Goal: Task Accomplishment & Management: Manage account settings

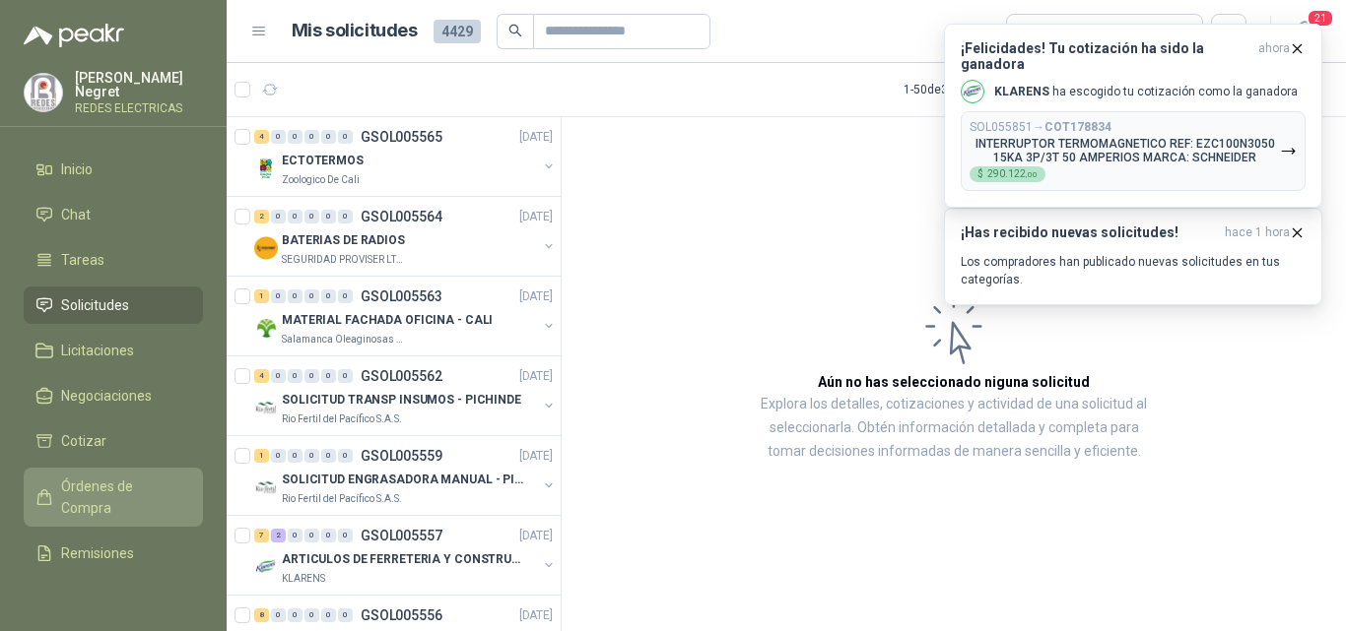
click at [108, 477] on span "Órdenes de Compra" at bounding box center [122, 497] width 123 height 43
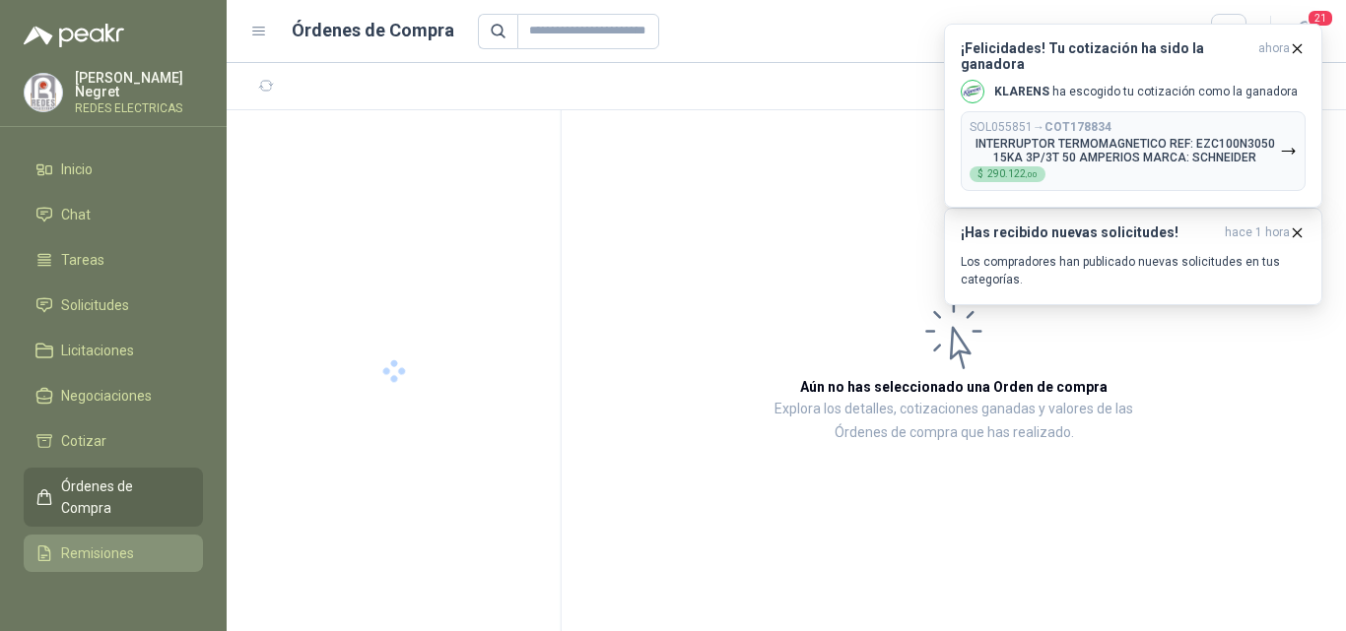
click at [112, 535] on link "Remisiones" at bounding box center [113, 553] width 179 height 37
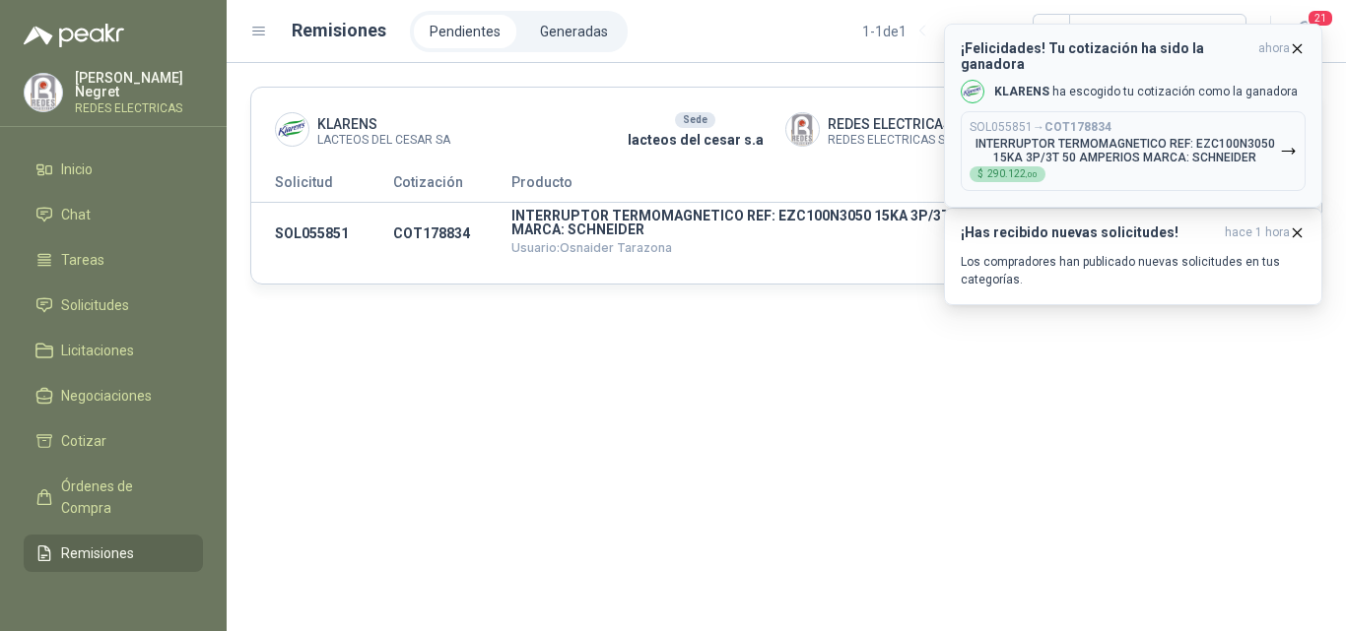
click at [1297, 51] on icon "button" at bounding box center [1296, 48] width 17 height 17
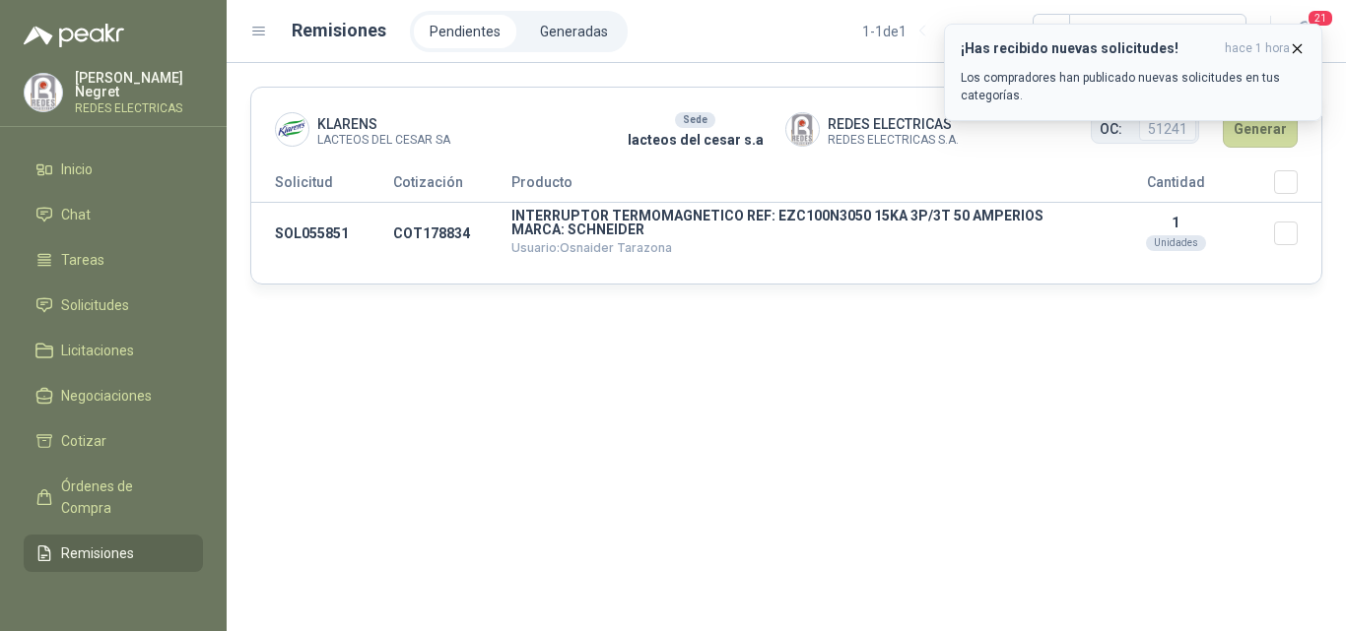
click at [1297, 49] on icon "button" at bounding box center [1297, 48] width 8 height 8
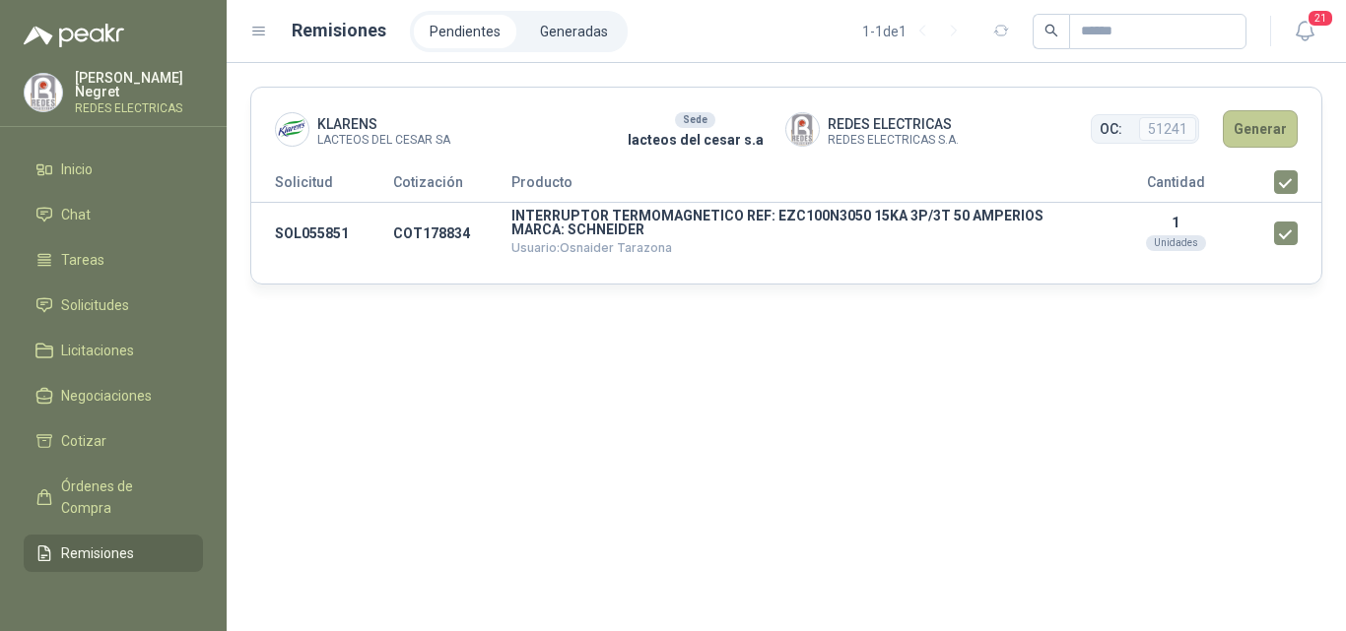
click at [1244, 138] on button "Generar" at bounding box center [1259, 128] width 75 height 37
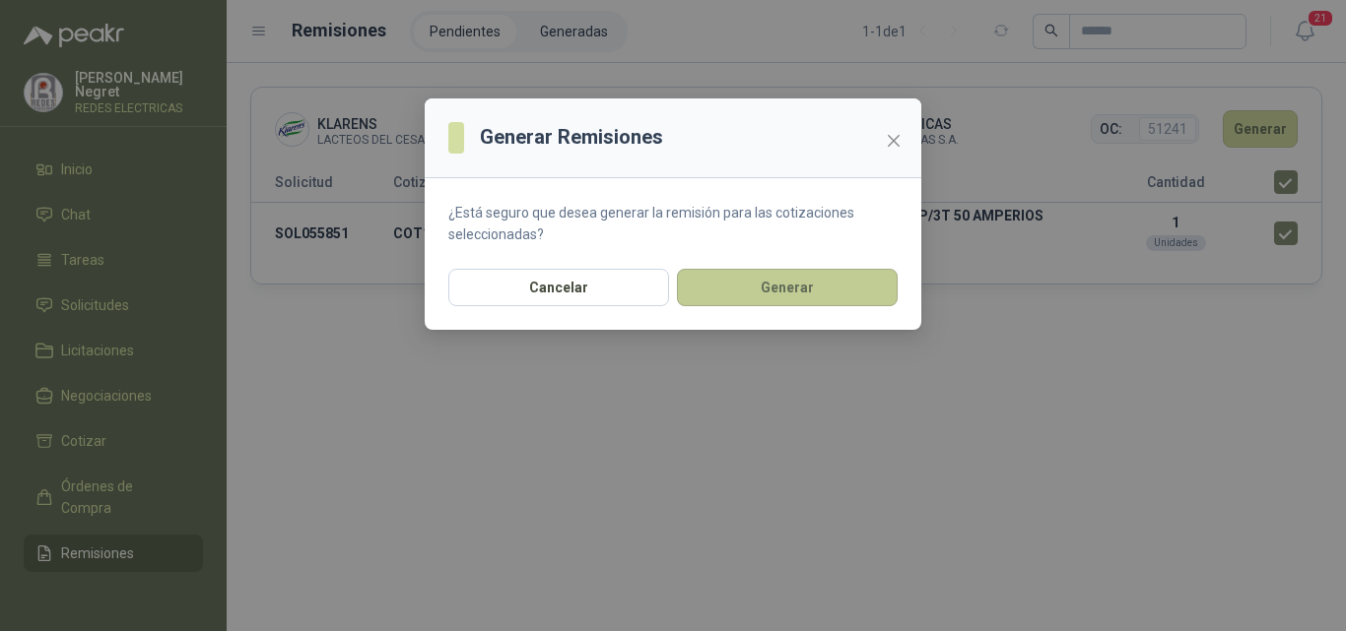
click at [815, 296] on button "Generar" at bounding box center [787, 287] width 221 height 37
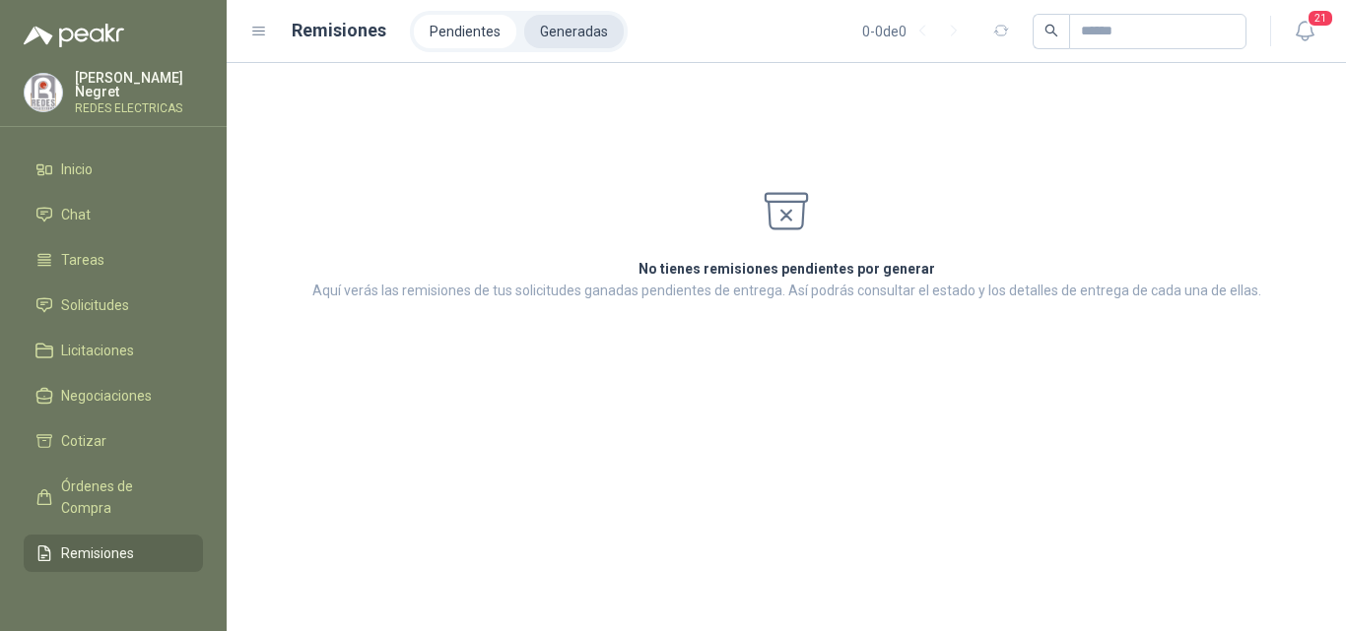
click at [566, 27] on li "Generadas" at bounding box center [573, 31] width 99 height 33
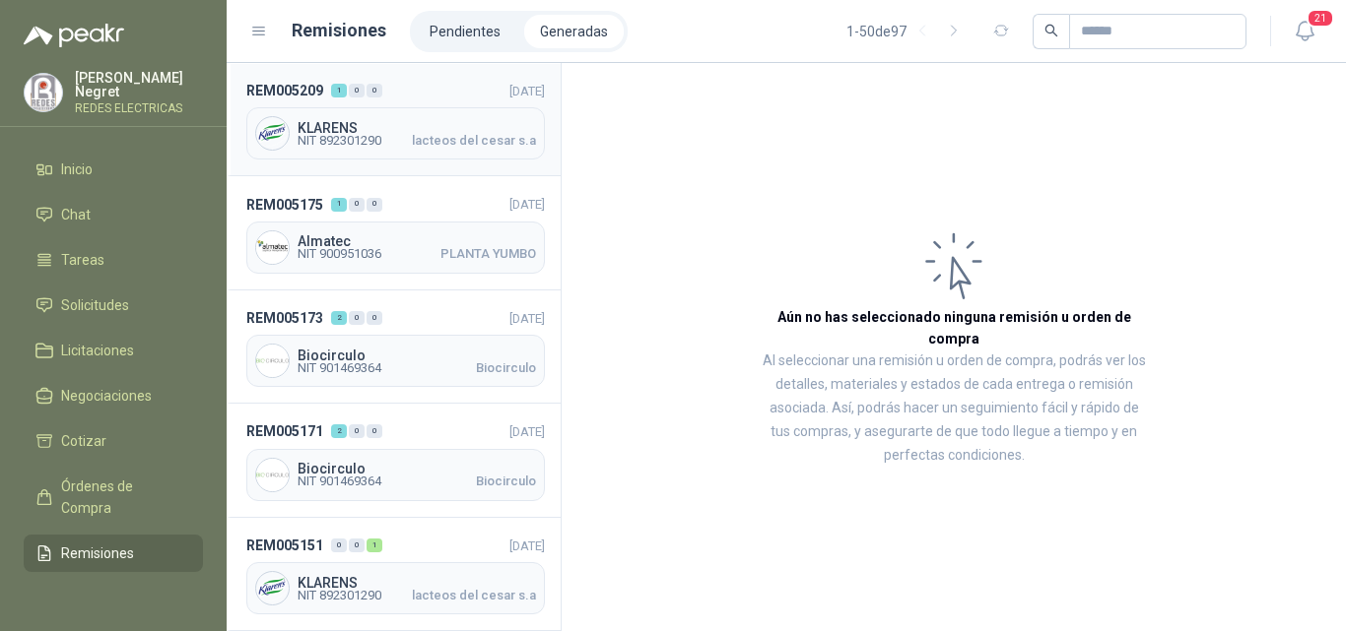
click at [452, 141] on span "lacteos del cesar s.a" at bounding box center [474, 141] width 124 height 12
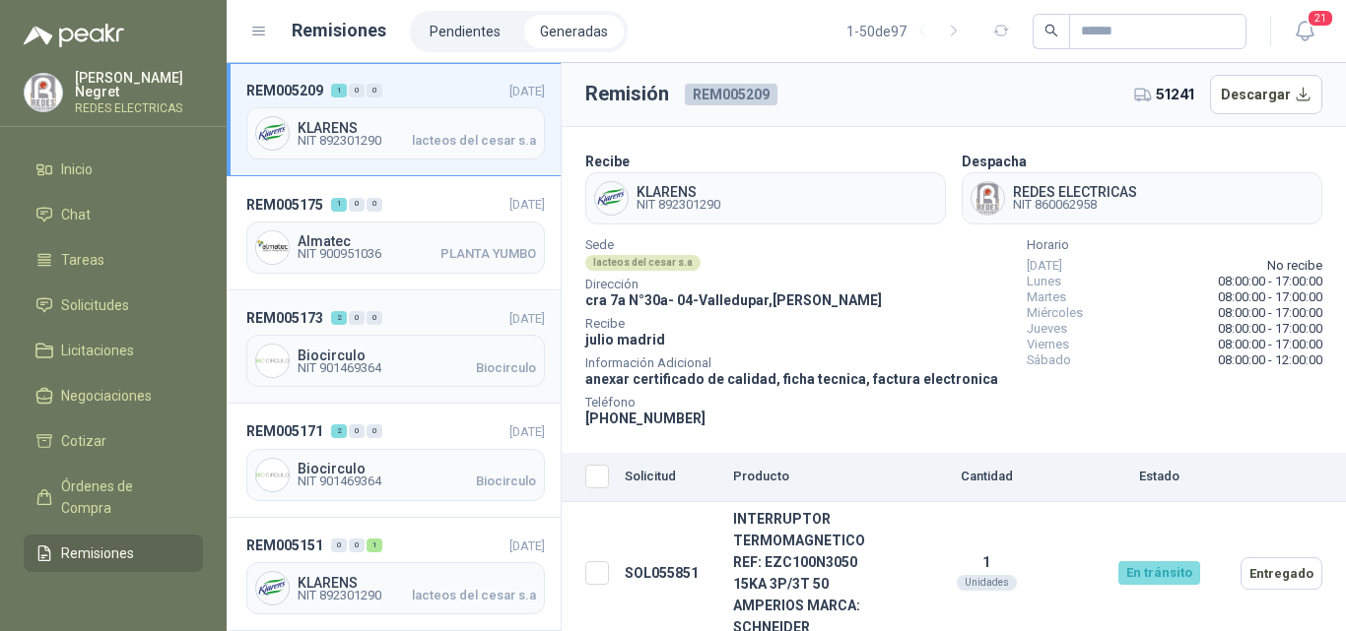
click at [420, 349] on span "Biocirculo" at bounding box center [416, 356] width 238 height 14
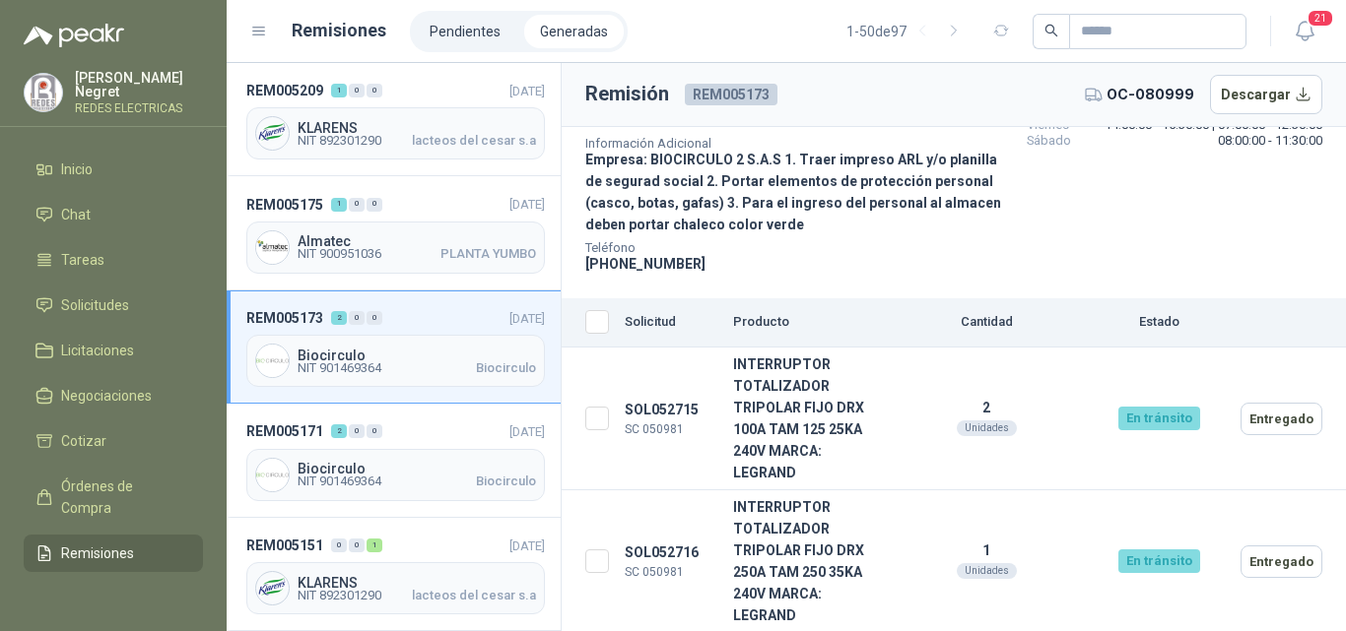
scroll to position [221, 0]
click at [460, 488] on div "Biocirculo NIT 901469364 Biocirculo" at bounding box center [395, 475] width 298 height 52
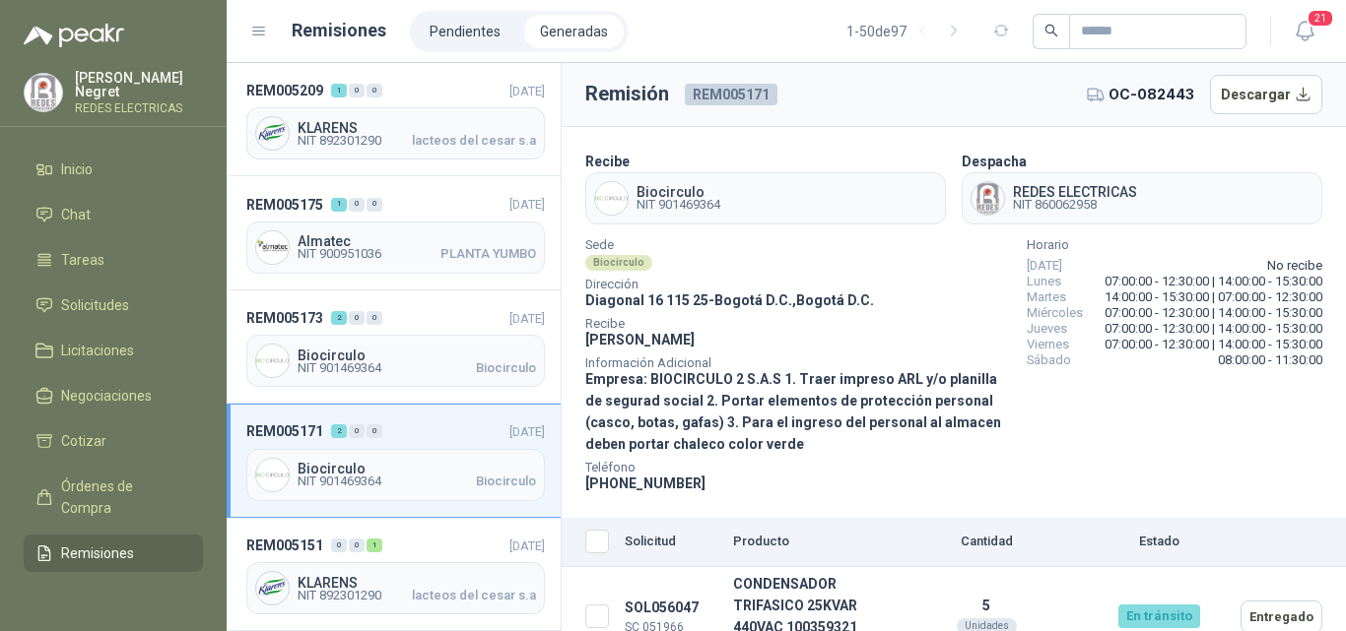
scroll to position [134, 0]
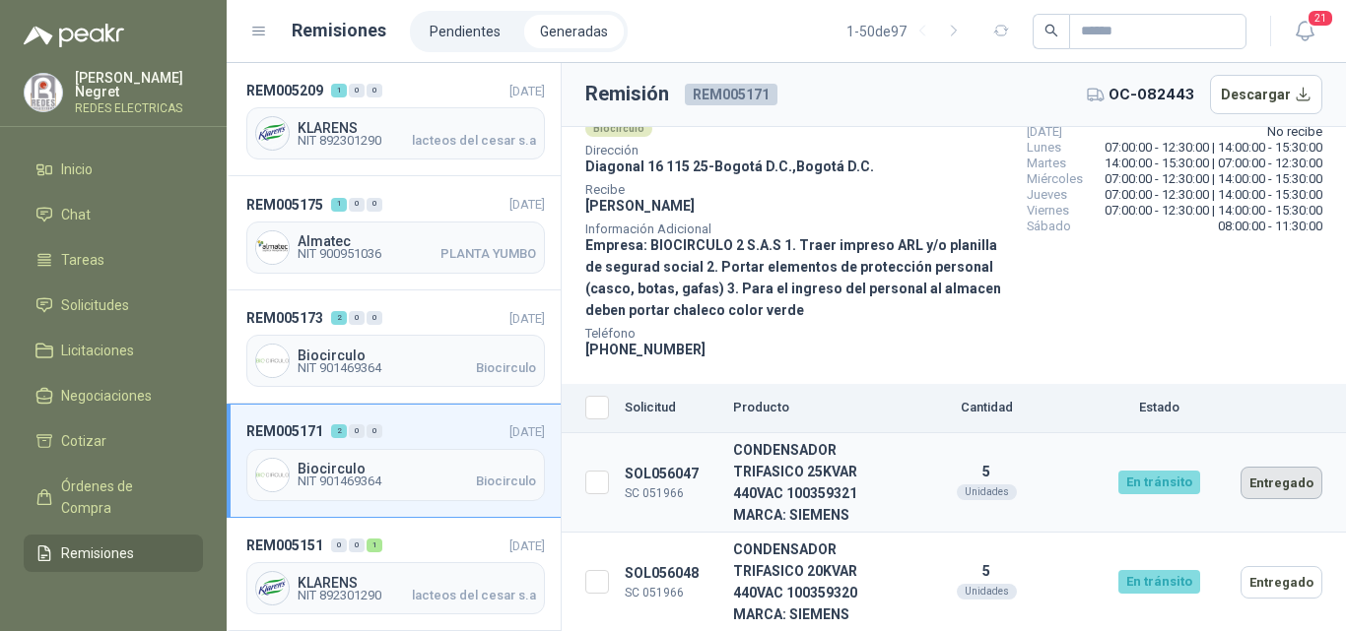
click at [1253, 484] on button "Entregado" at bounding box center [1281, 483] width 82 height 33
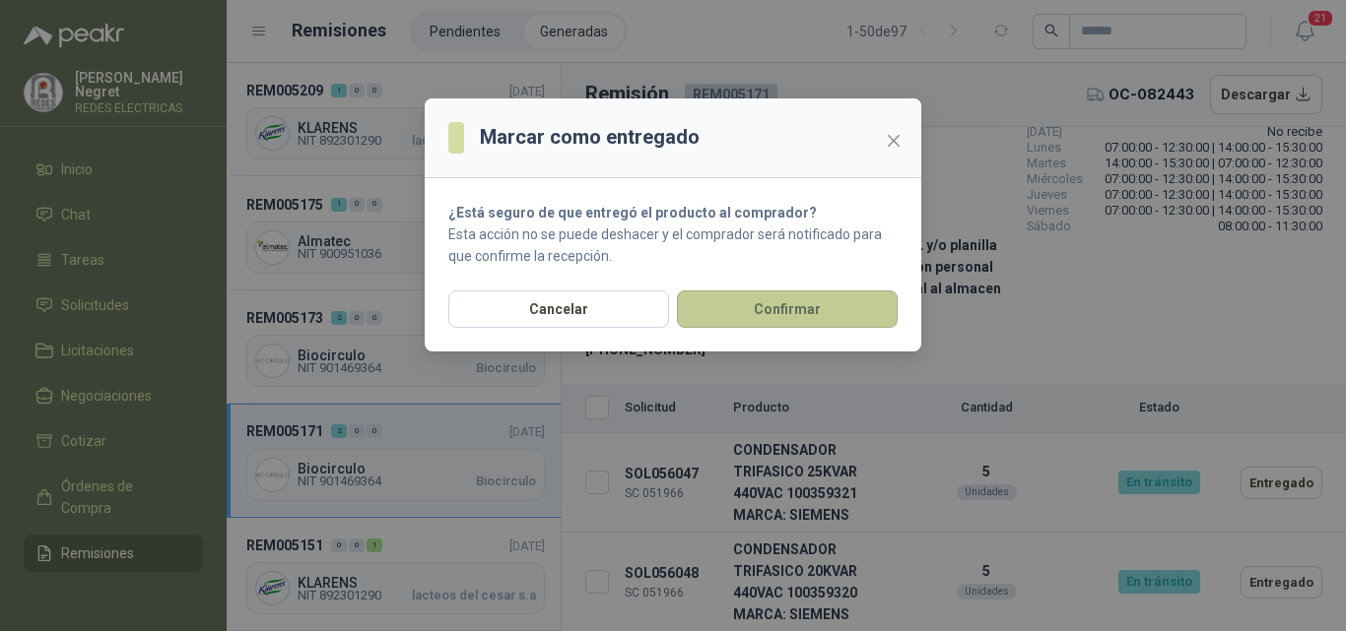
click at [850, 303] on button "Confirmar" at bounding box center [787, 309] width 221 height 37
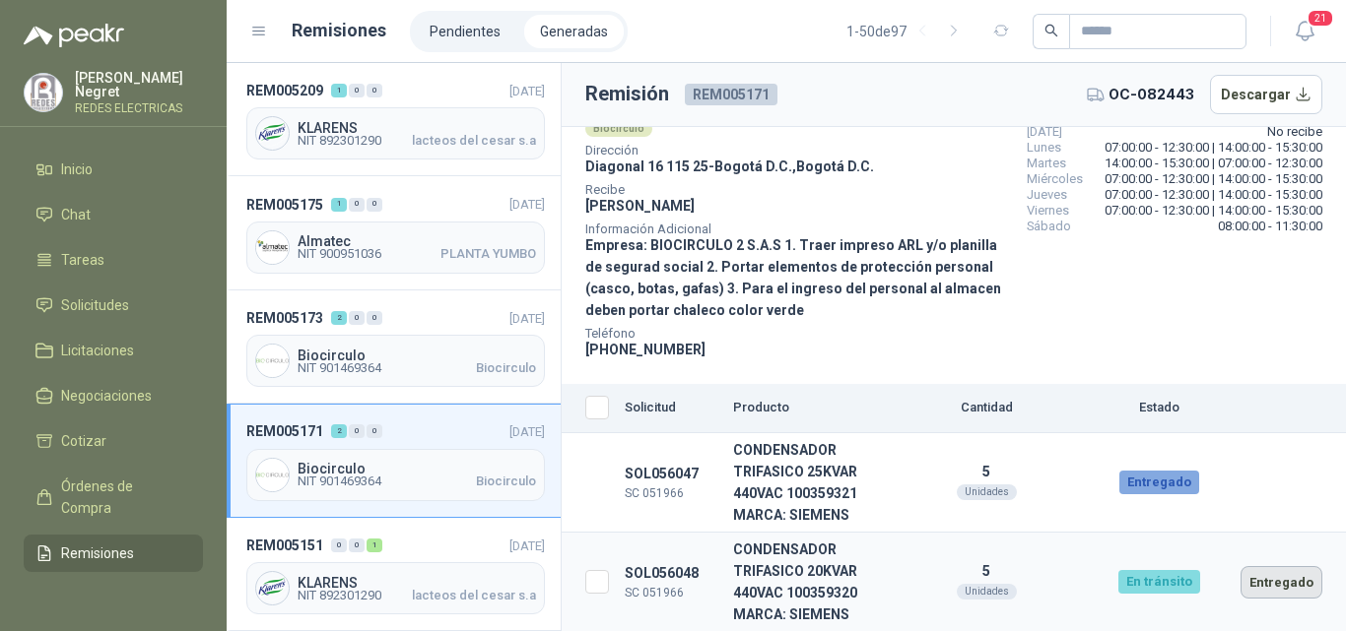
click at [1285, 579] on button "Entregado" at bounding box center [1281, 582] width 82 height 33
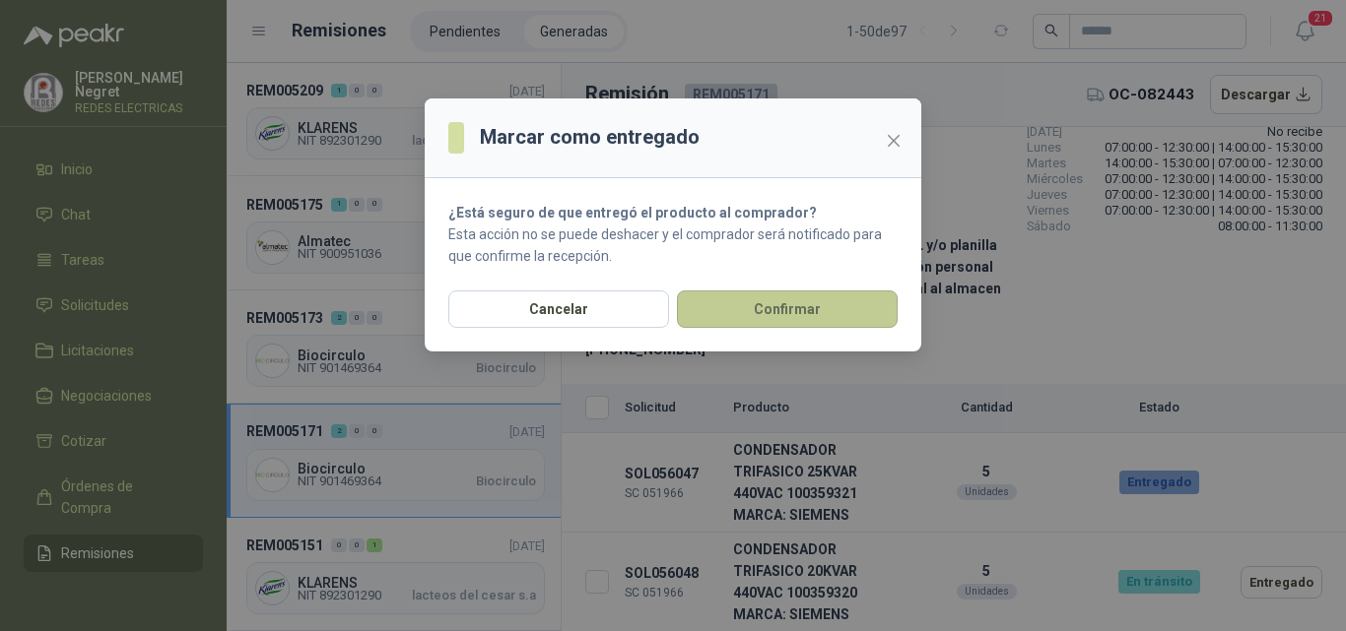
click at [843, 319] on button "Confirmar" at bounding box center [787, 309] width 221 height 37
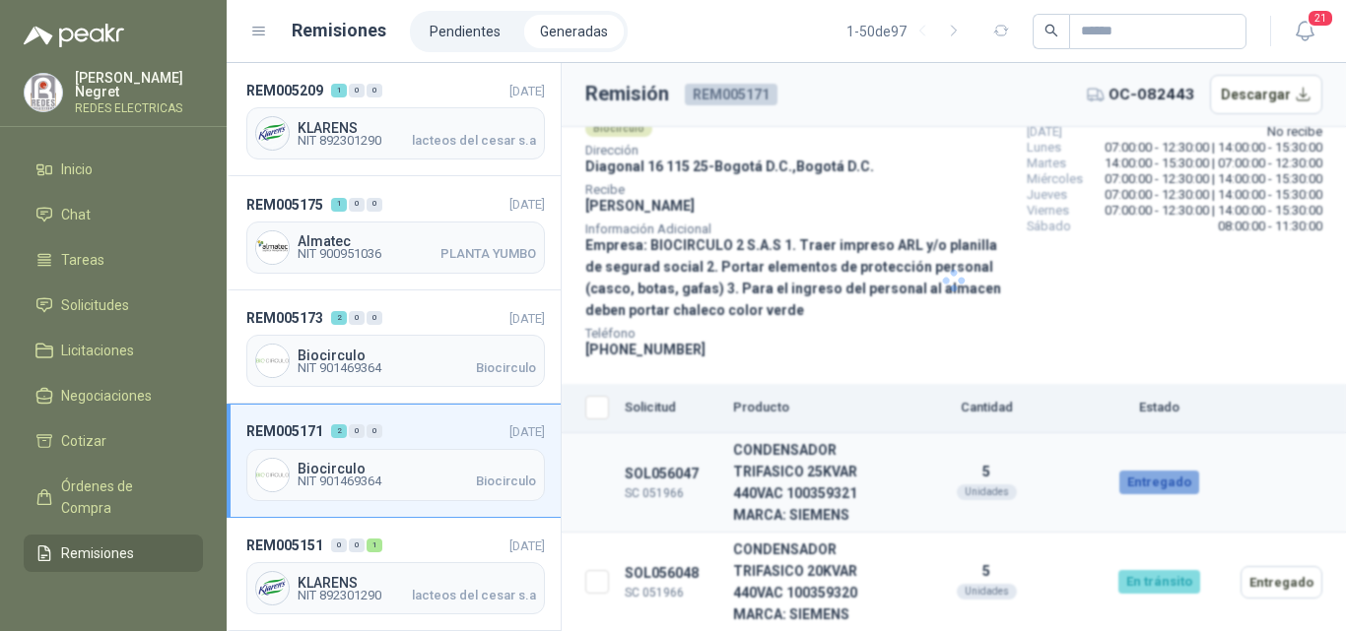
scroll to position [91, 0]
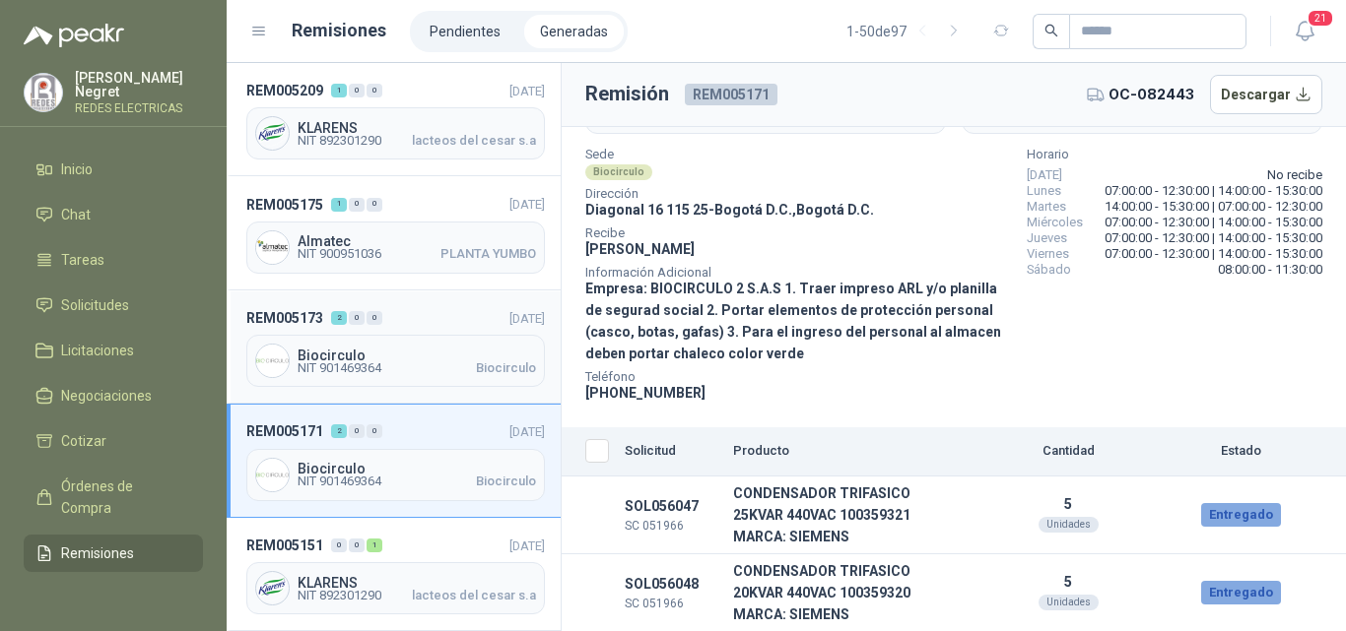
click at [464, 355] on span "Biocirculo" at bounding box center [416, 356] width 238 height 14
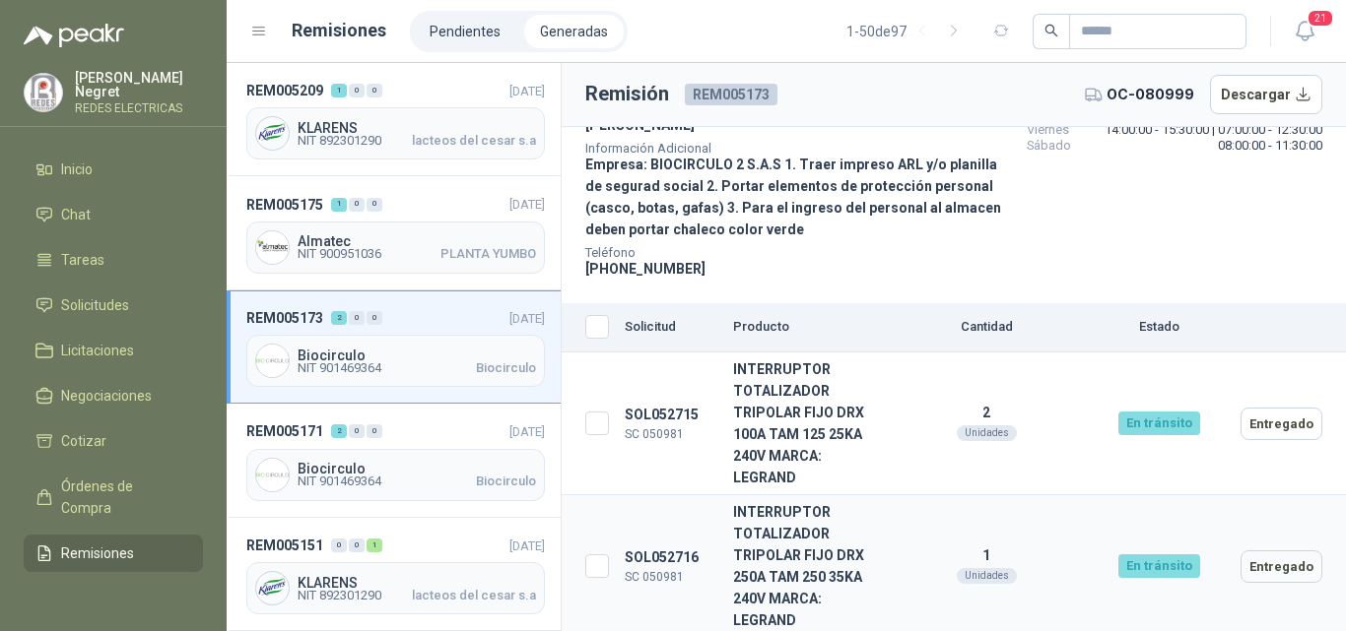
scroll to position [221, 0]
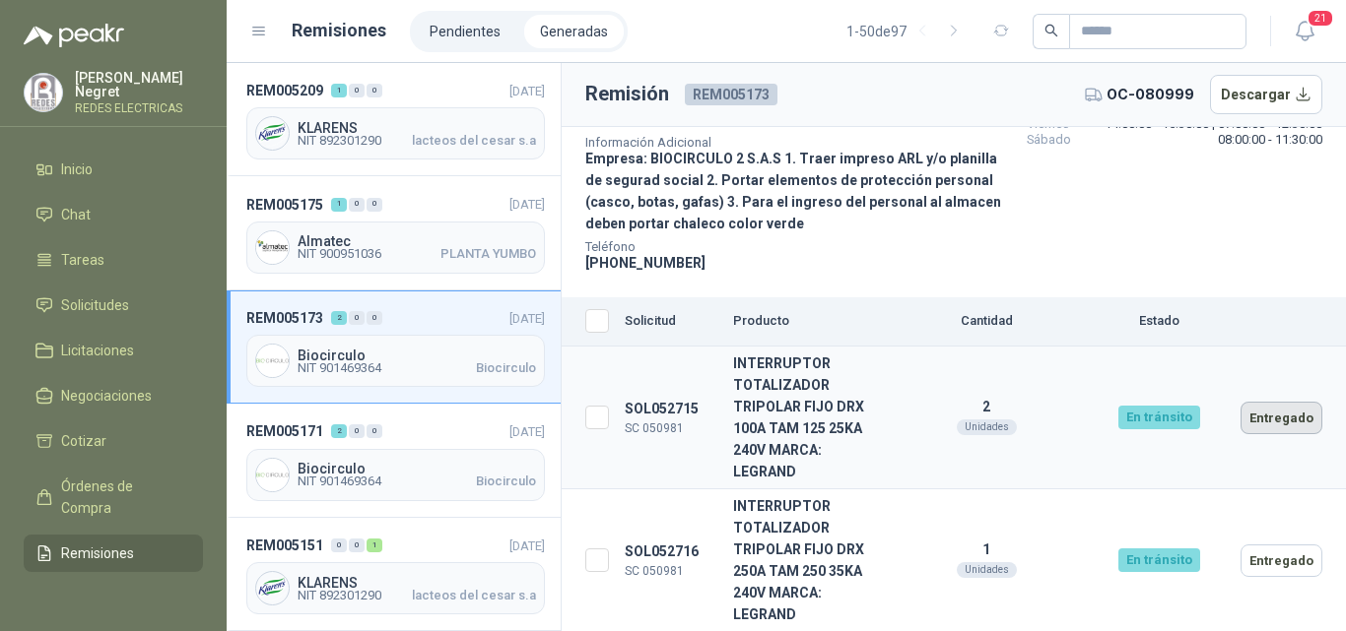
click at [1249, 428] on button "Entregado" at bounding box center [1281, 418] width 82 height 33
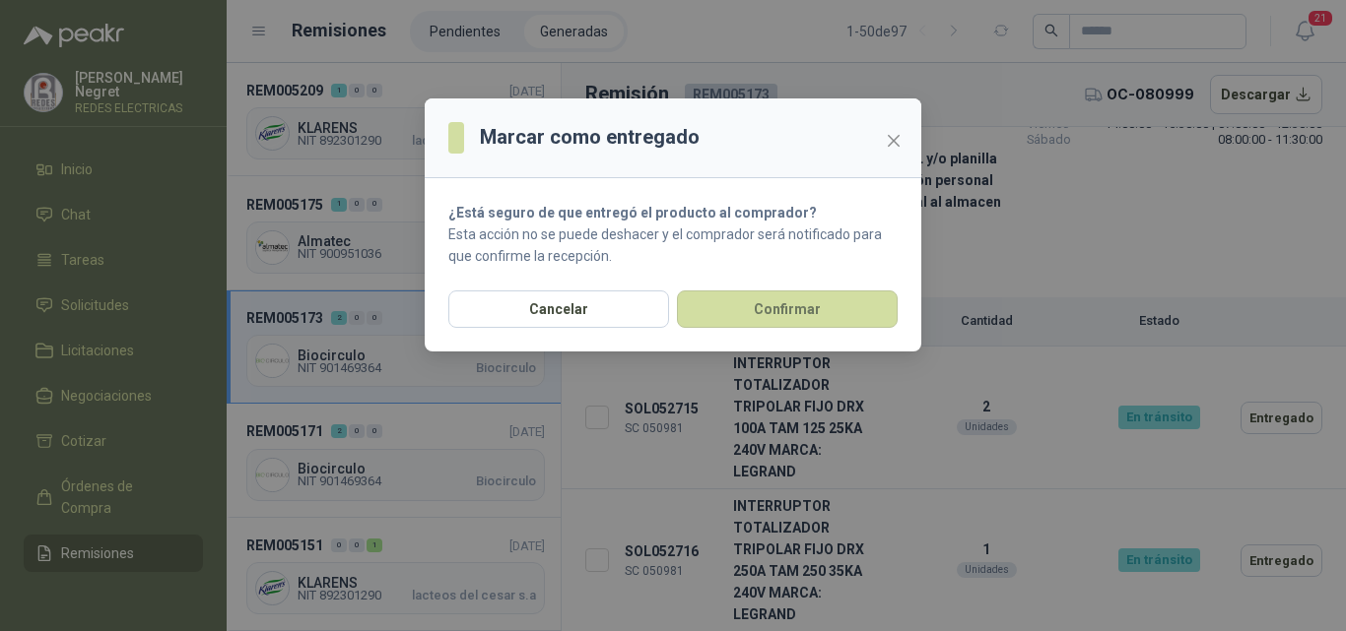
click at [811, 289] on section "¿Está seguro de que entregó el producto al comprador? Esta acción no se puede d…" at bounding box center [673, 234] width 496 height 112
click at [814, 303] on button "Confirmar" at bounding box center [787, 309] width 221 height 37
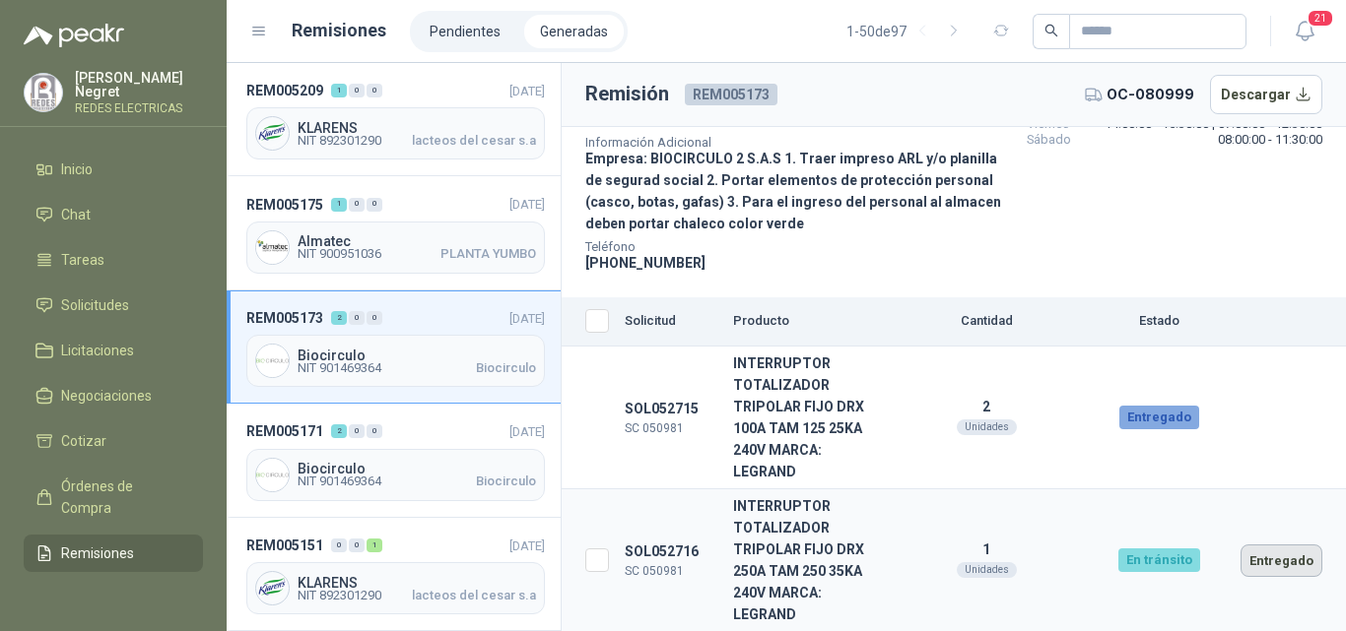
click at [1294, 560] on button "Entregado" at bounding box center [1281, 561] width 82 height 33
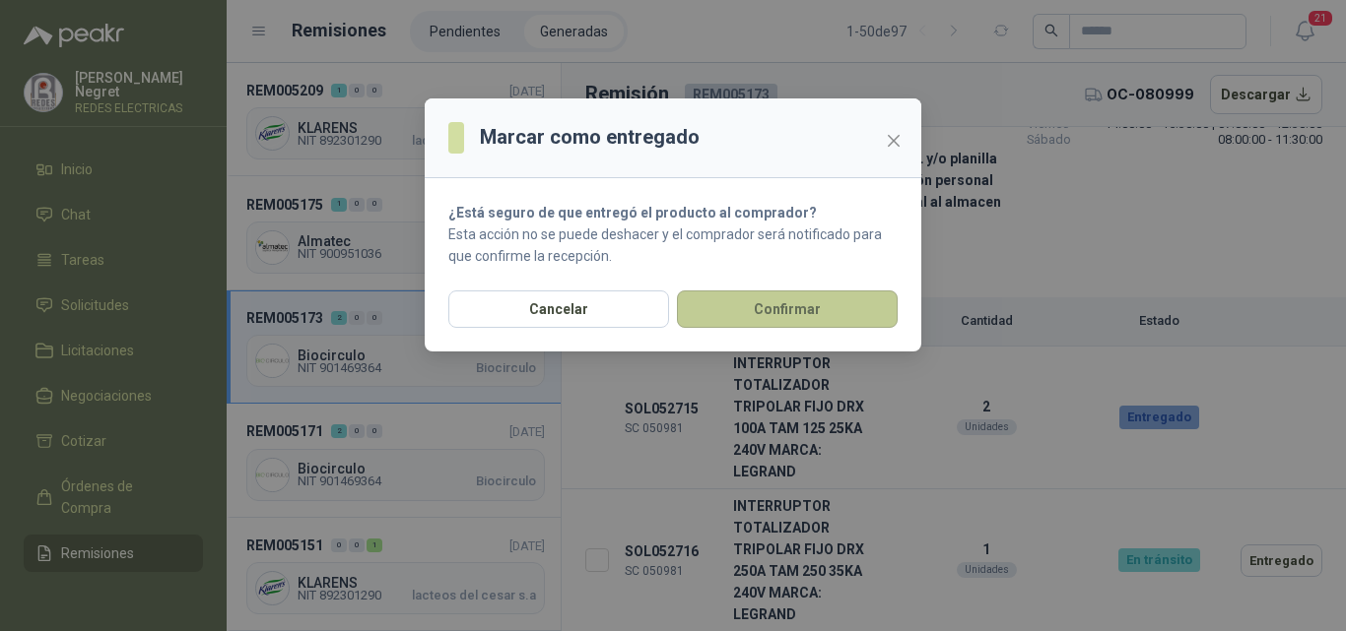
click at [819, 308] on button "Confirmar" at bounding box center [787, 309] width 221 height 37
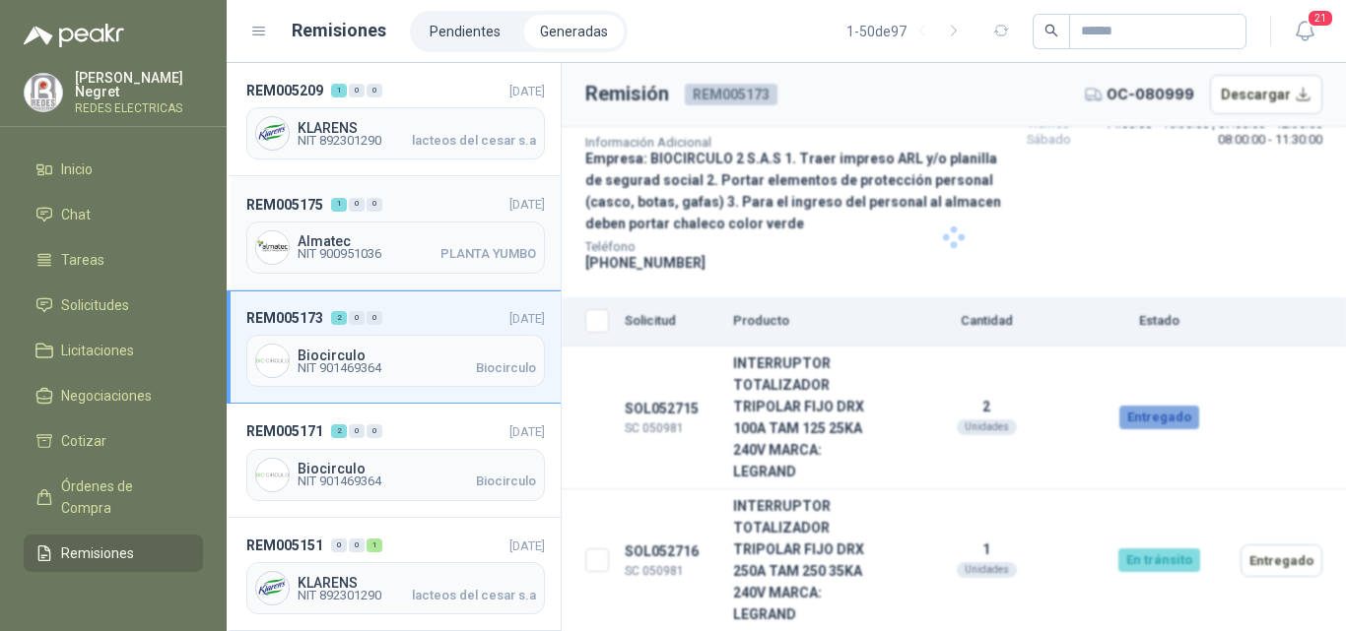
scroll to position [134, 0]
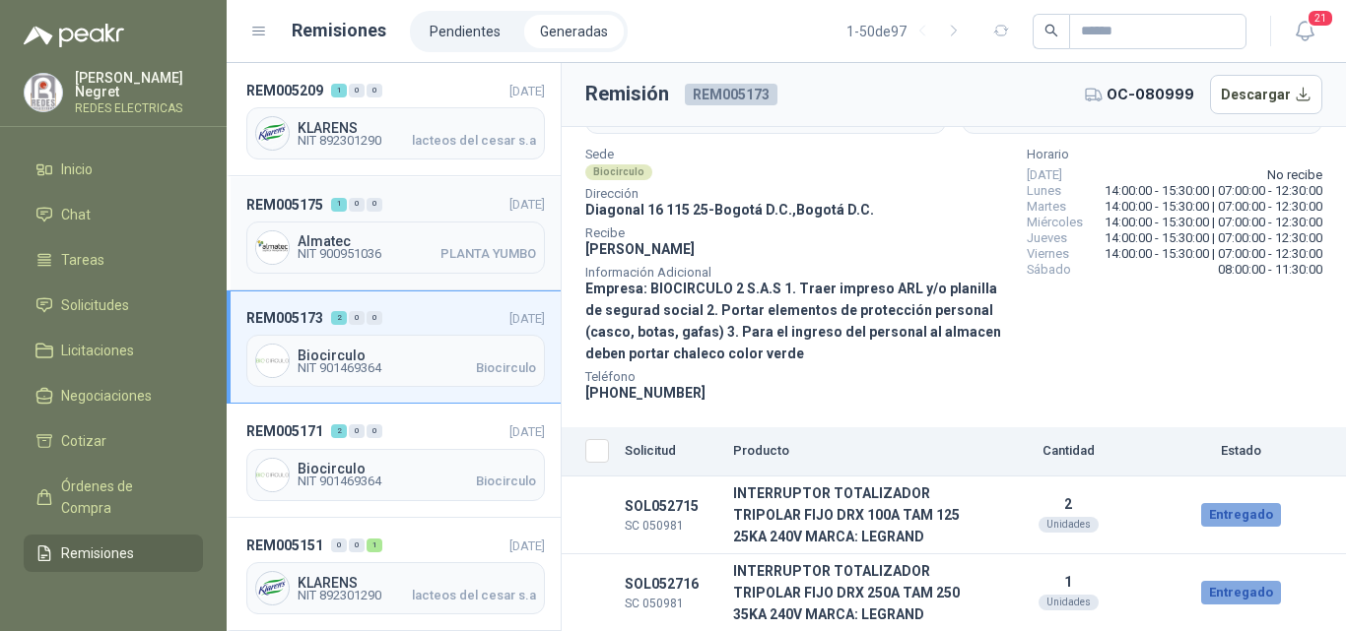
click at [432, 245] on span "Almatec" at bounding box center [416, 241] width 238 height 14
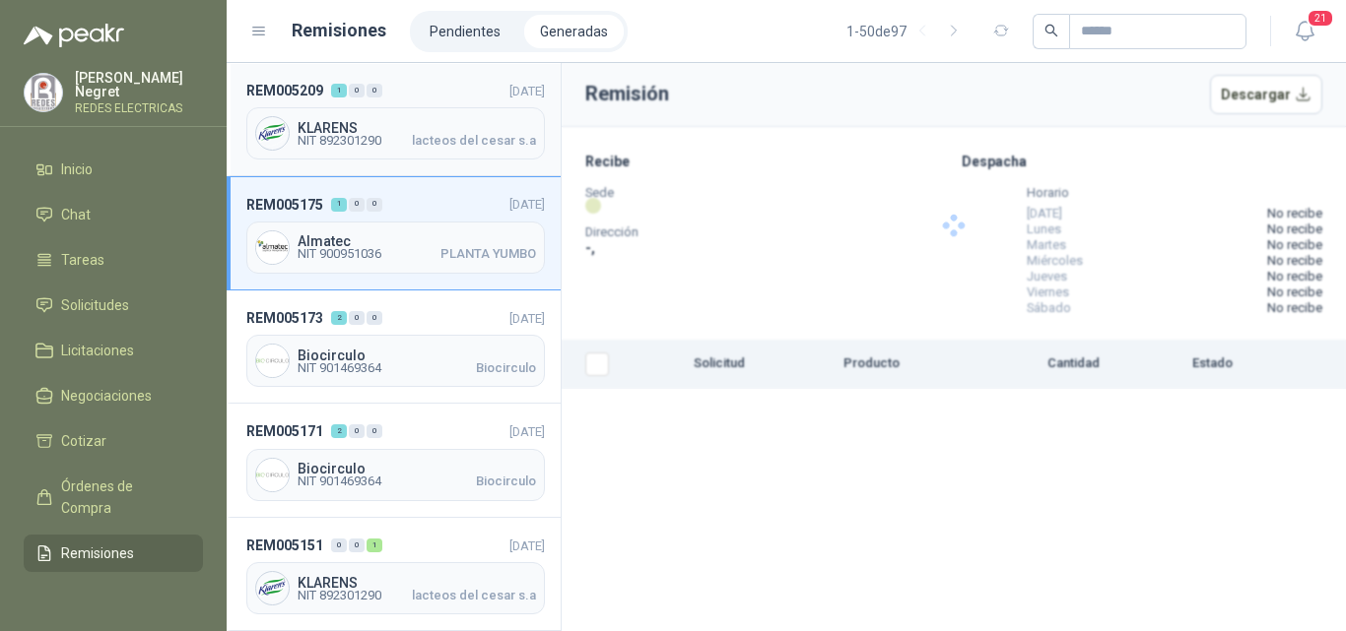
click at [459, 131] on span "KLARENS" at bounding box center [416, 128] width 238 height 14
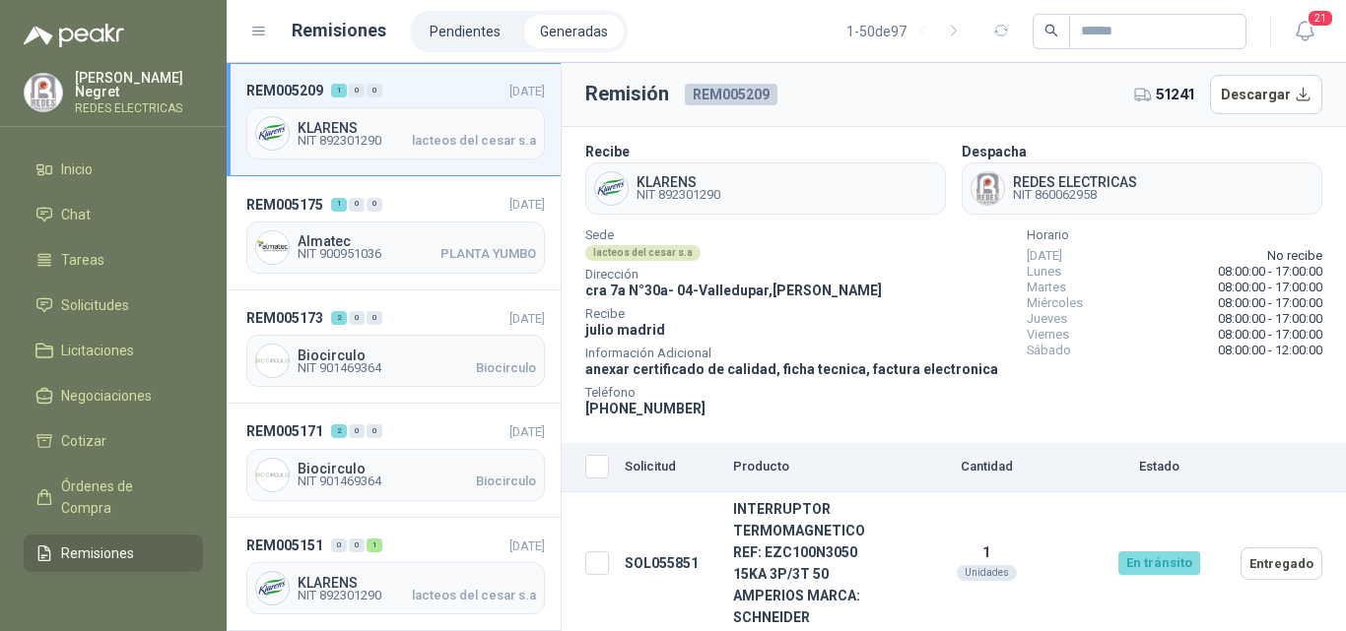
scroll to position [13, 0]
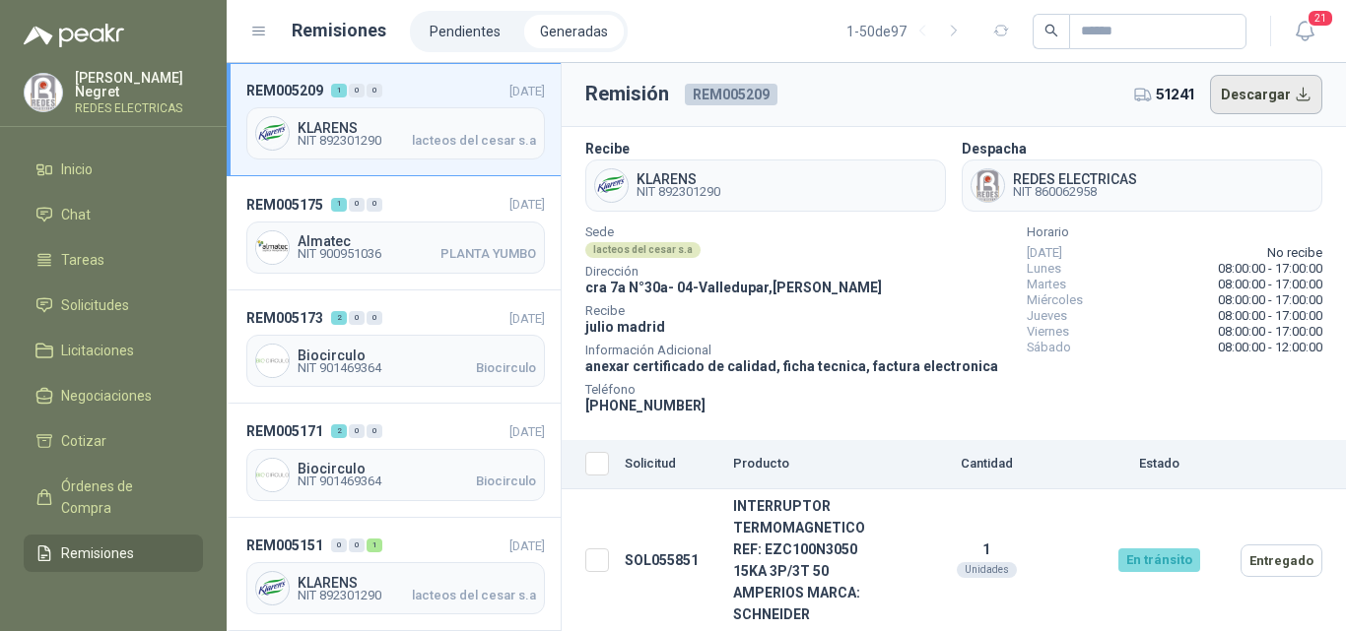
click at [1224, 95] on button "Descargar" at bounding box center [1266, 94] width 113 height 39
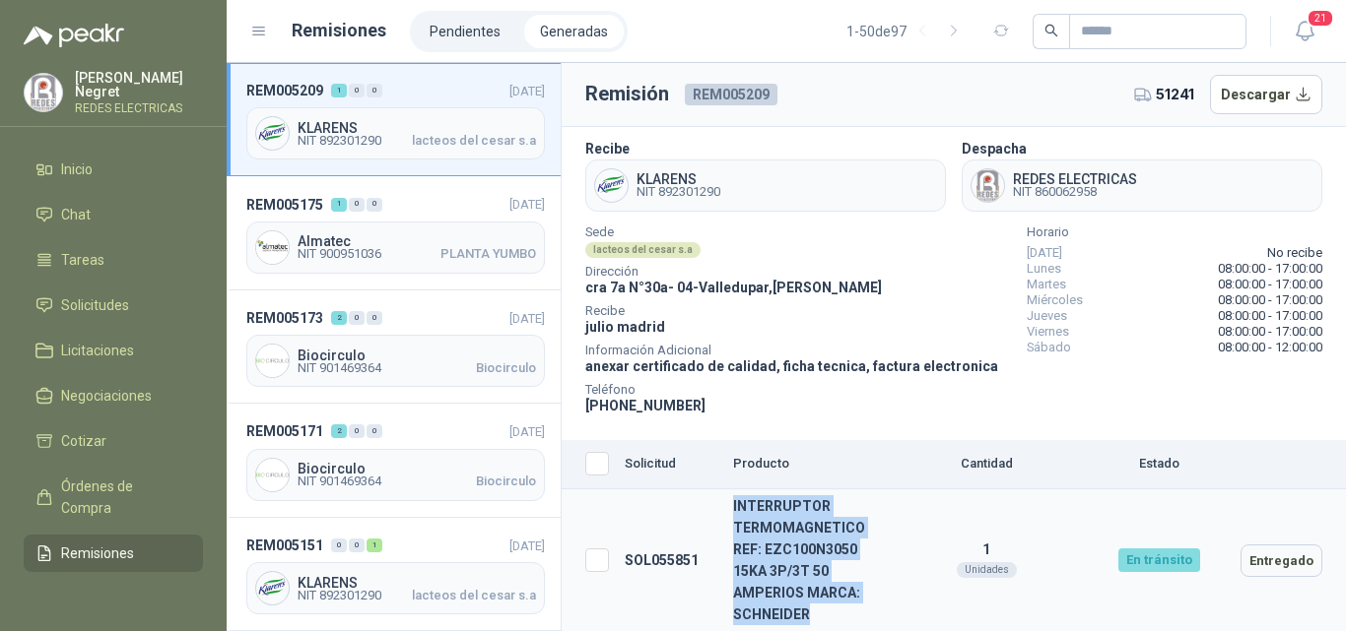
drag, startPoint x: 728, startPoint y: 502, endPoint x: 825, endPoint y: 616, distance: 149.5
click at [825, 616] on td "INTERRUPTOR TERMOMAGNETICO REF: EZC100N3050 15KA 3P/3T 50 AMPERIOS MARCA: SCHNE…" at bounding box center [806, 561] width 163 height 143
copy td "INTERRUPTOR TERMOMAGNETICO REF: EZC100N3050 15KA 3P/3T 50 AMPERIOS MARCA: SCHNE…"
click at [796, 568] on td "INTERRUPTOR TERMOMAGNETICO REF: EZC100N3050 15KA 3P/3T 50 AMPERIOS MARCA: SCHNE…" at bounding box center [806, 561] width 163 height 143
drag, startPoint x: 802, startPoint y: 590, endPoint x: 733, endPoint y: 504, distance: 110.0
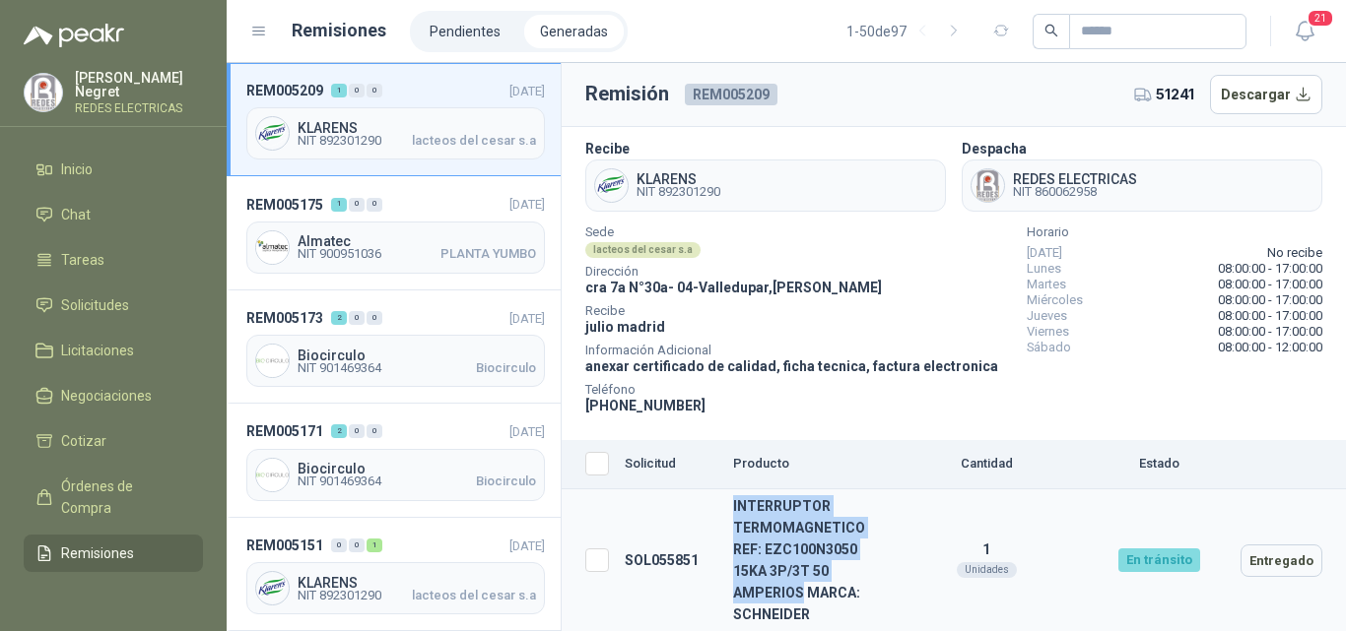
click at [733, 504] on td "INTERRUPTOR TERMOMAGNETICO REF: EZC100N3050 15KA 3P/3T 50 AMPERIOS MARCA: SCHNE…" at bounding box center [806, 561] width 163 height 143
copy td "INTERRUPTOR TERMOMAGNETICO REF: EZC100N3050 15KA 3P/3T 50 AMPERIOS"
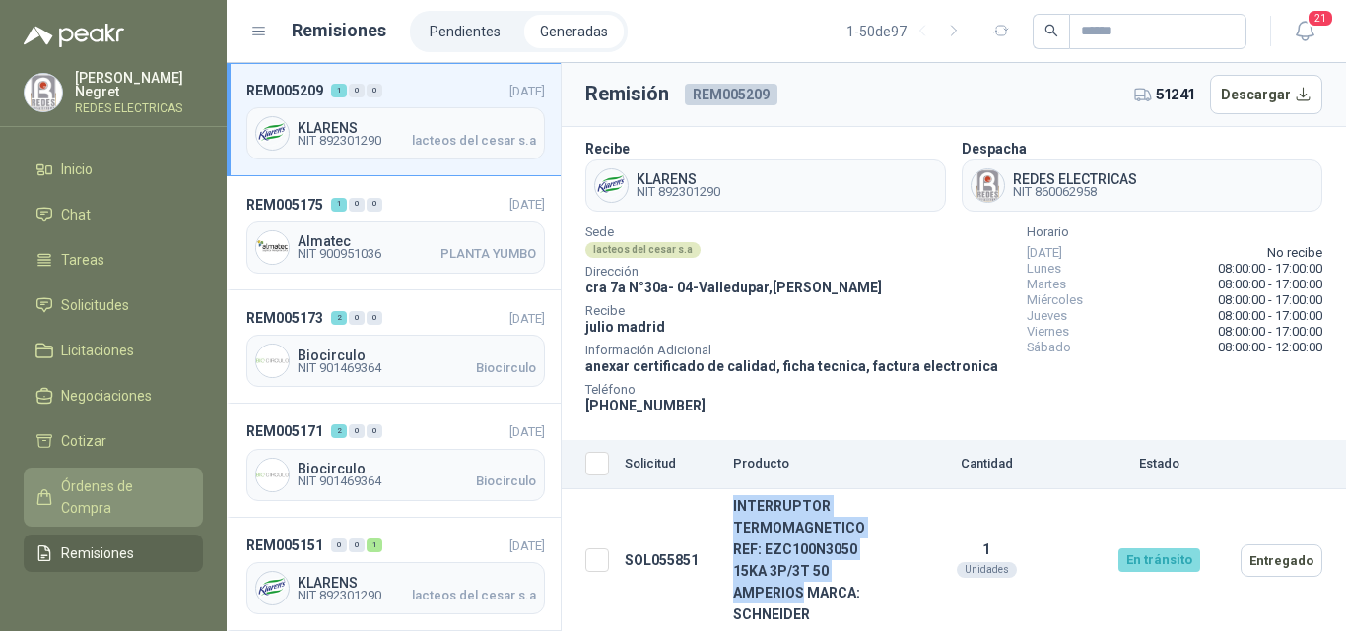
click at [90, 497] on span "Órdenes de Compra" at bounding box center [122, 497] width 123 height 43
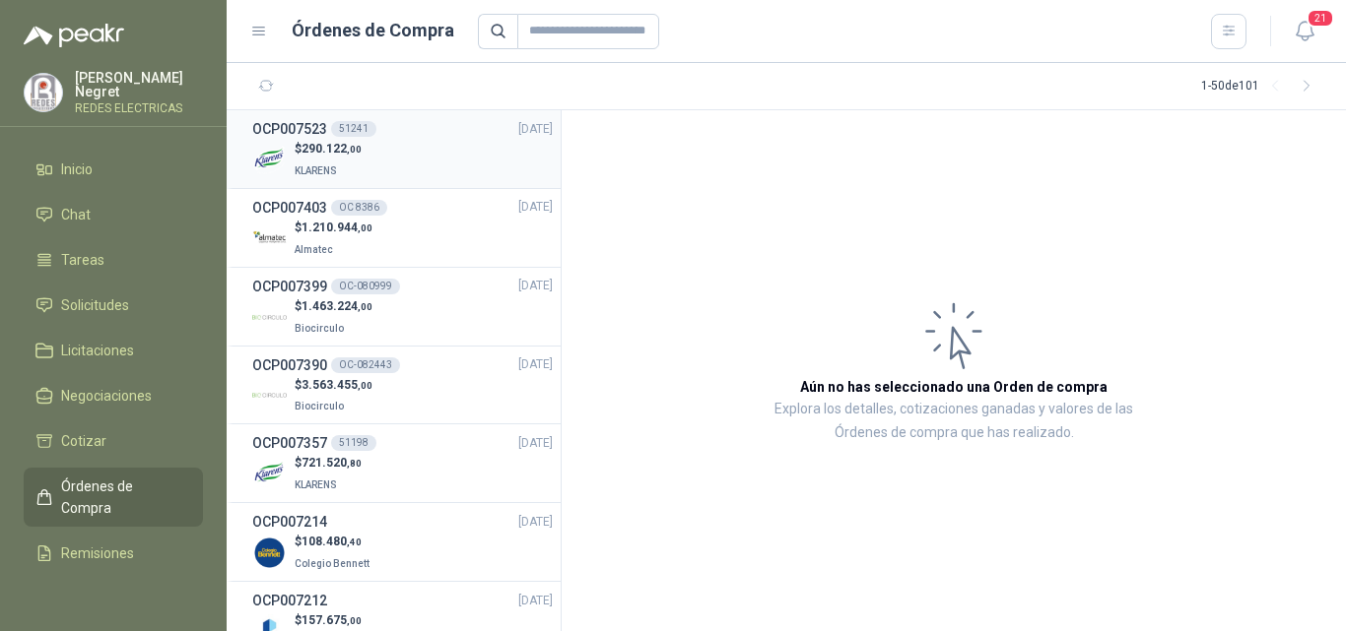
click at [426, 142] on div "$ 290.122 ,00 KLARENS" at bounding box center [402, 160] width 300 height 40
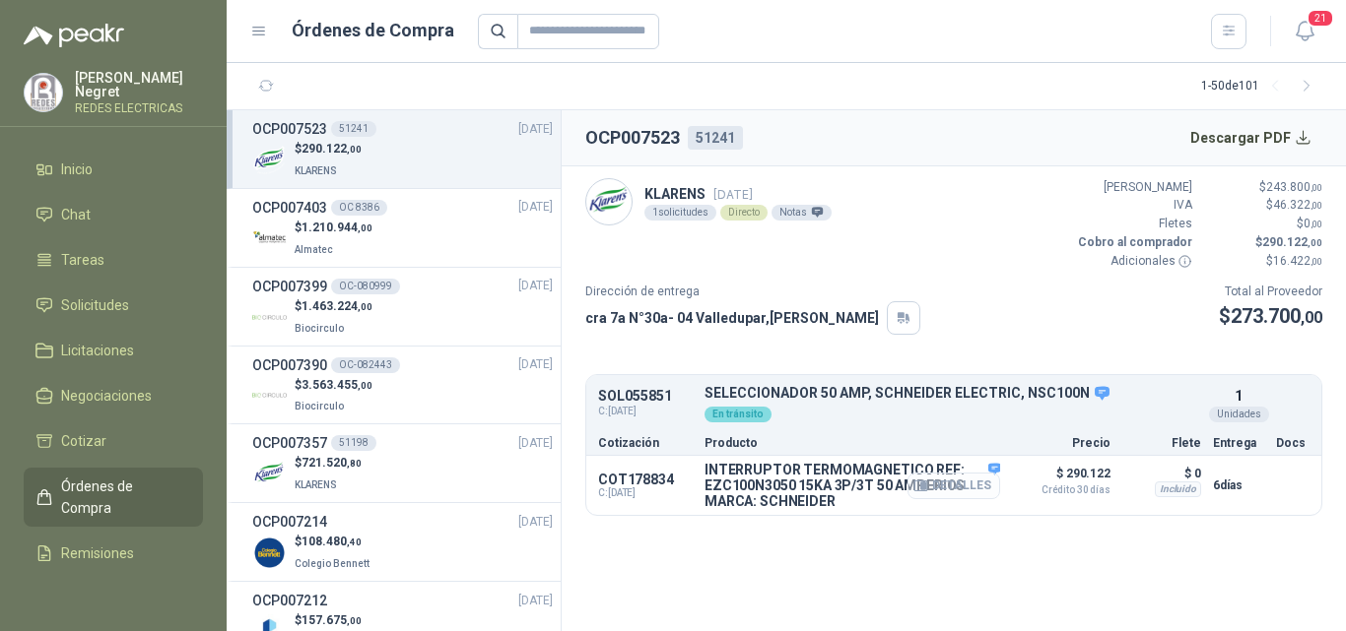
click at [973, 483] on button "Detalles" at bounding box center [953, 486] width 93 height 27
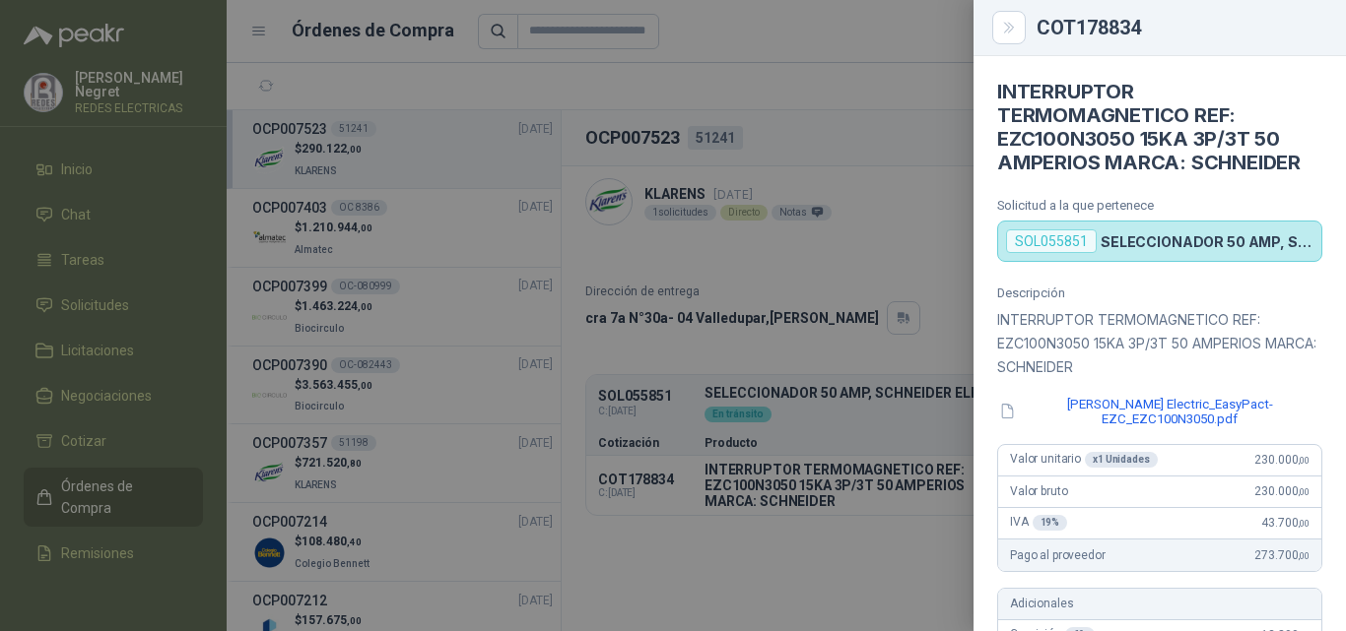
scroll to position [99, 0]
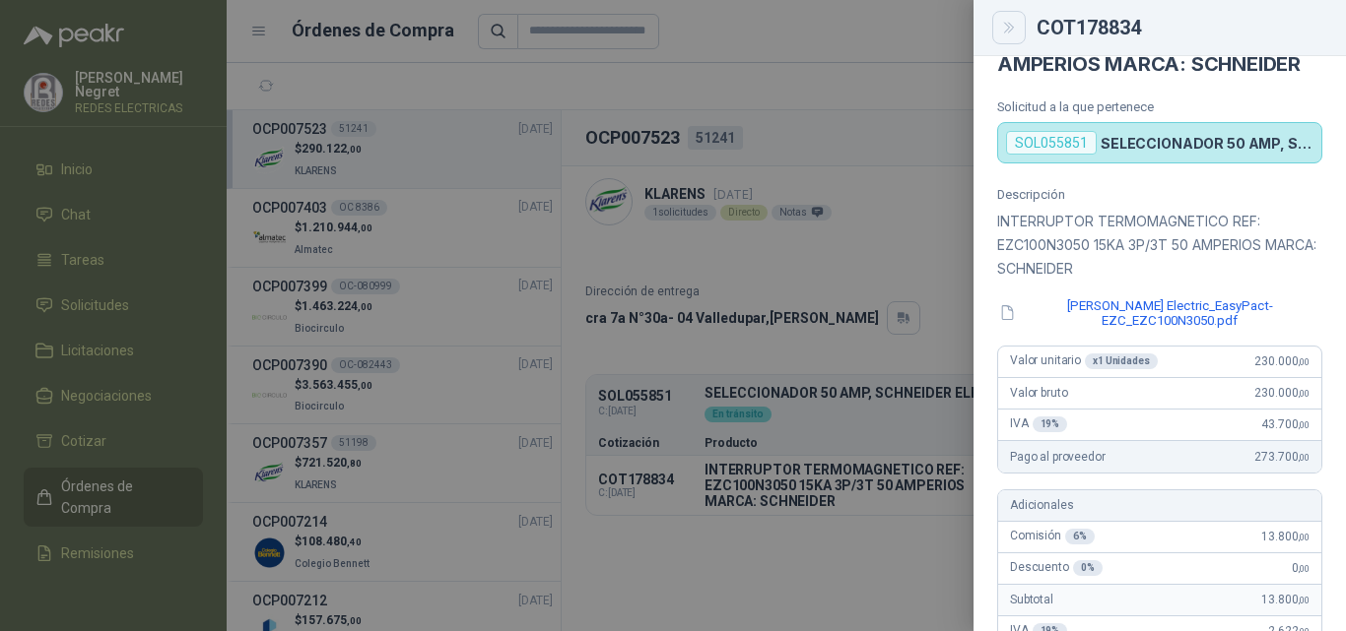
click at [1004, 26] on icon "Close" at bounding box center [1009, 28] width 17 height 17
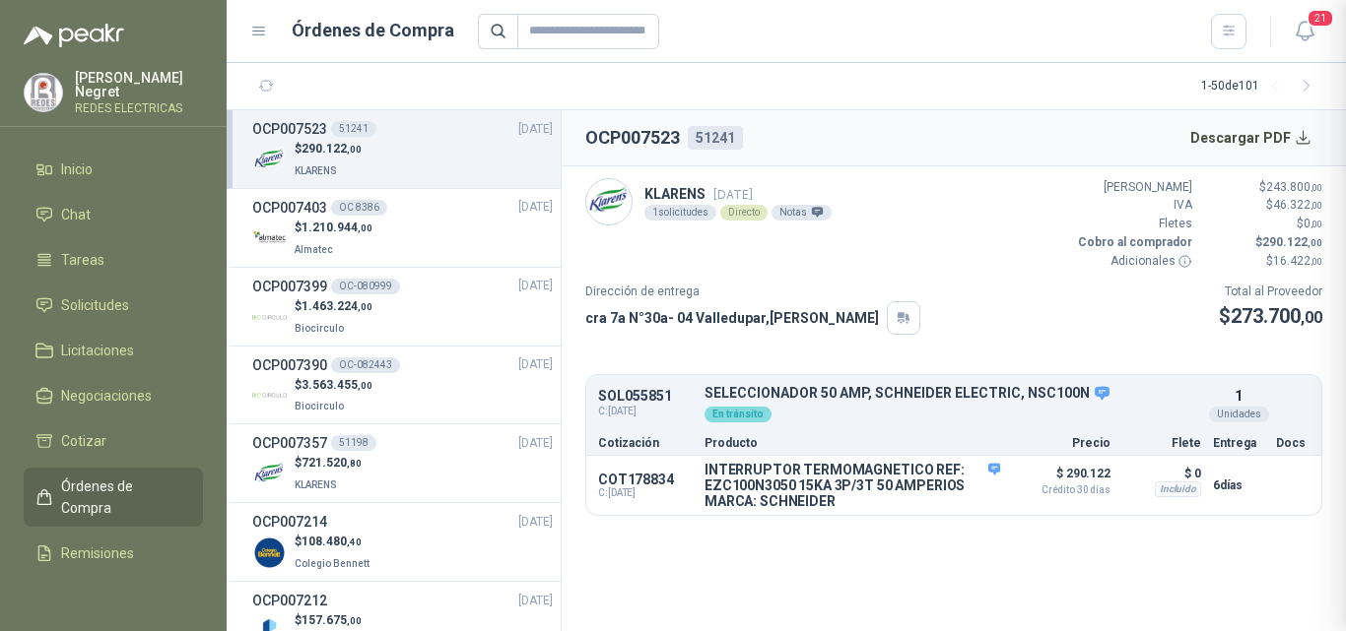
scroll to position [793, 0]
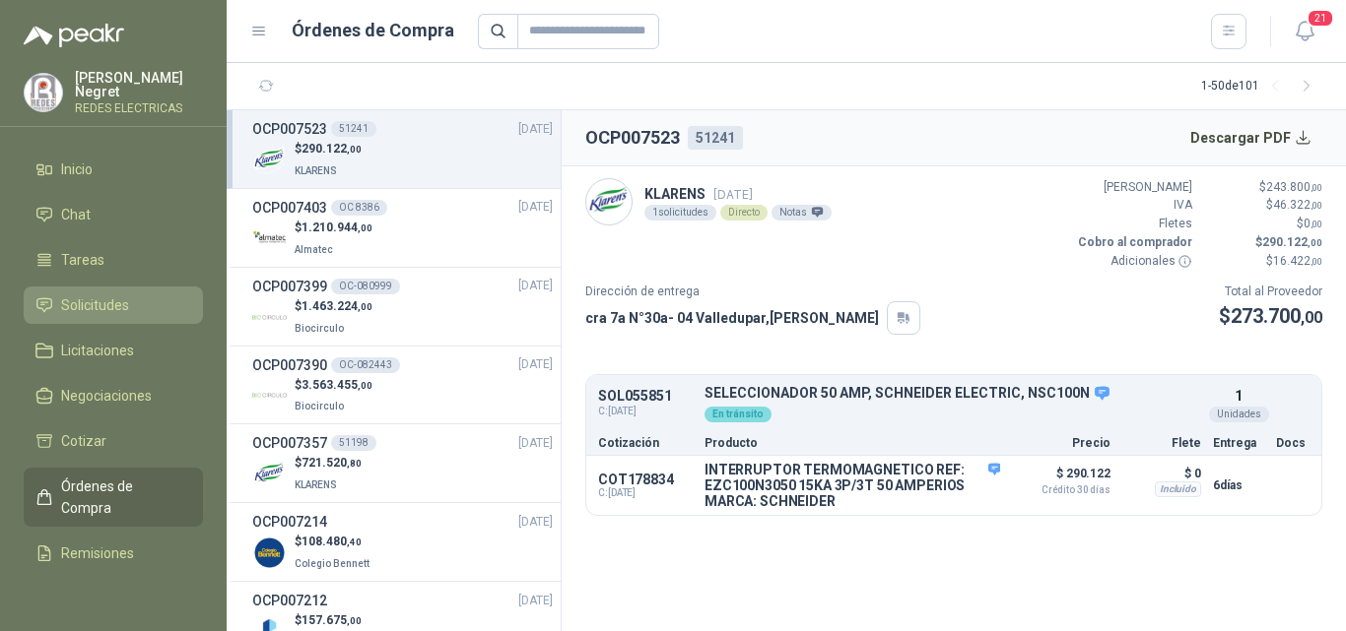
click at [100, 295] on span "Solicitudes" at bounding box center [95, 306] width 68 height 22
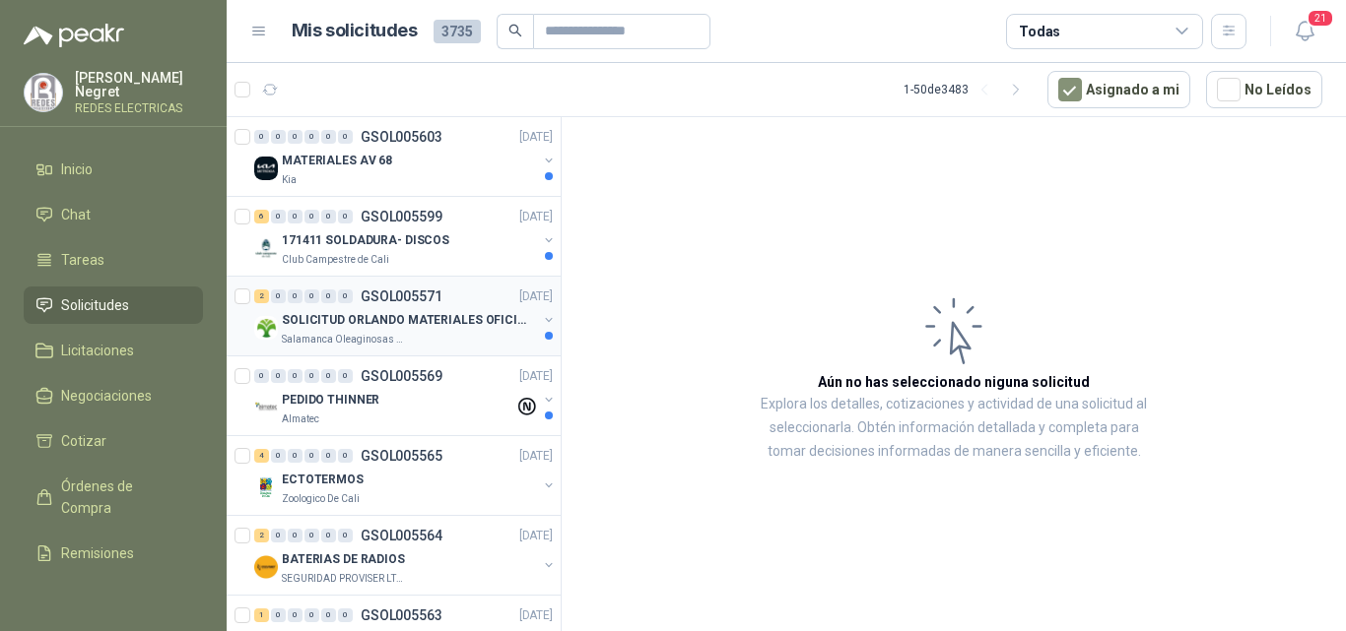
click at [412, 317] on p "SOLICITUD ORLANDO MATERIALES OFICINA - CALI" at bounding box center [404, 320] width 245 height 19
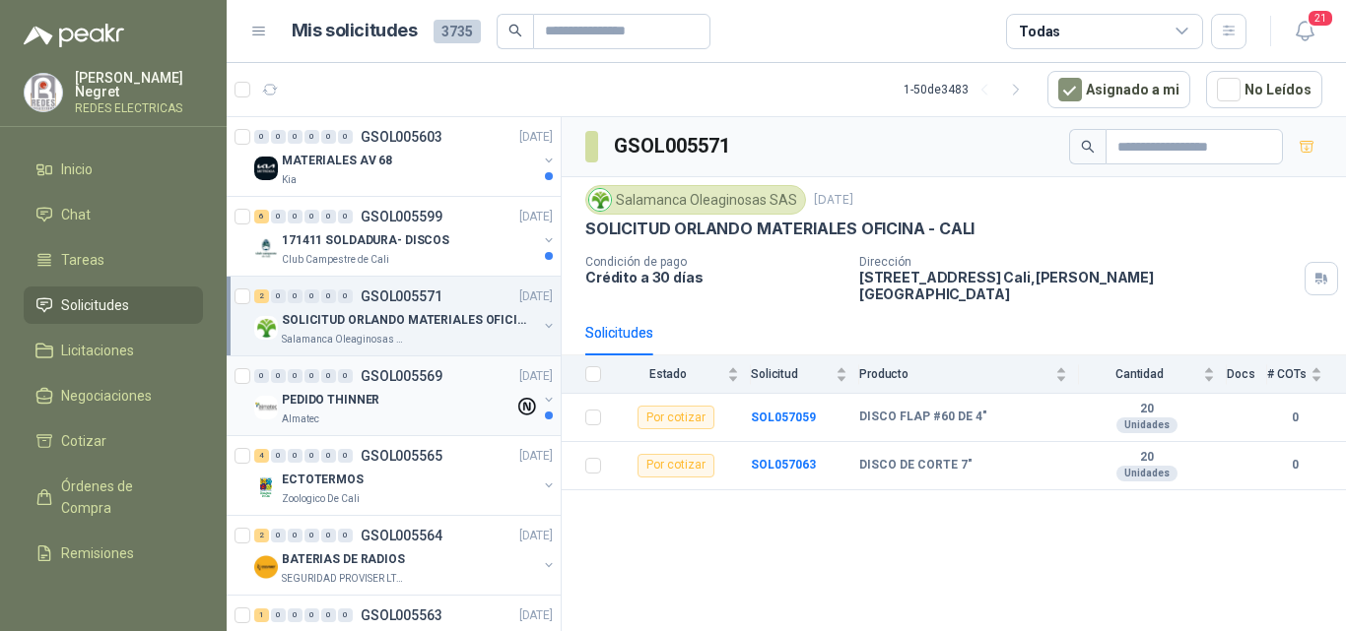
click at [424, 401] on div "PEDIDO THINNER" at bounding box center [398, 400] width 232 height 24
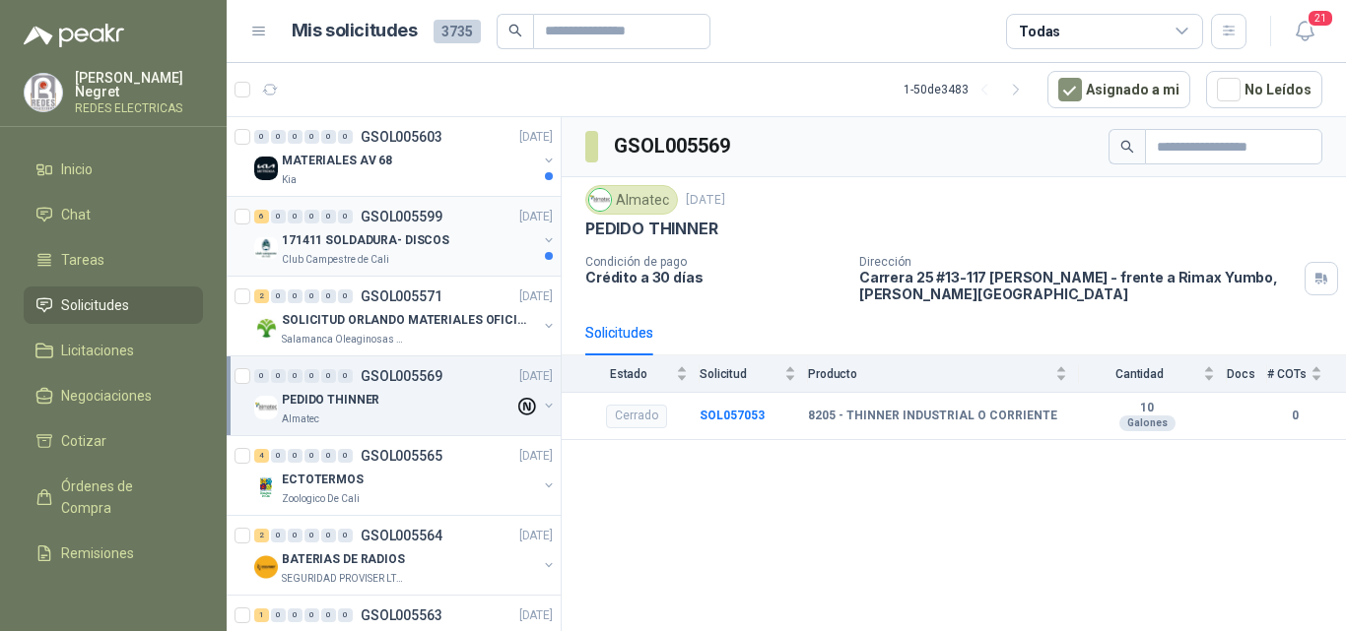
click at [442, 234] on div "171411 SOLDADURA- DISCOS" at bounding box center [409, 241] width 255 height 24
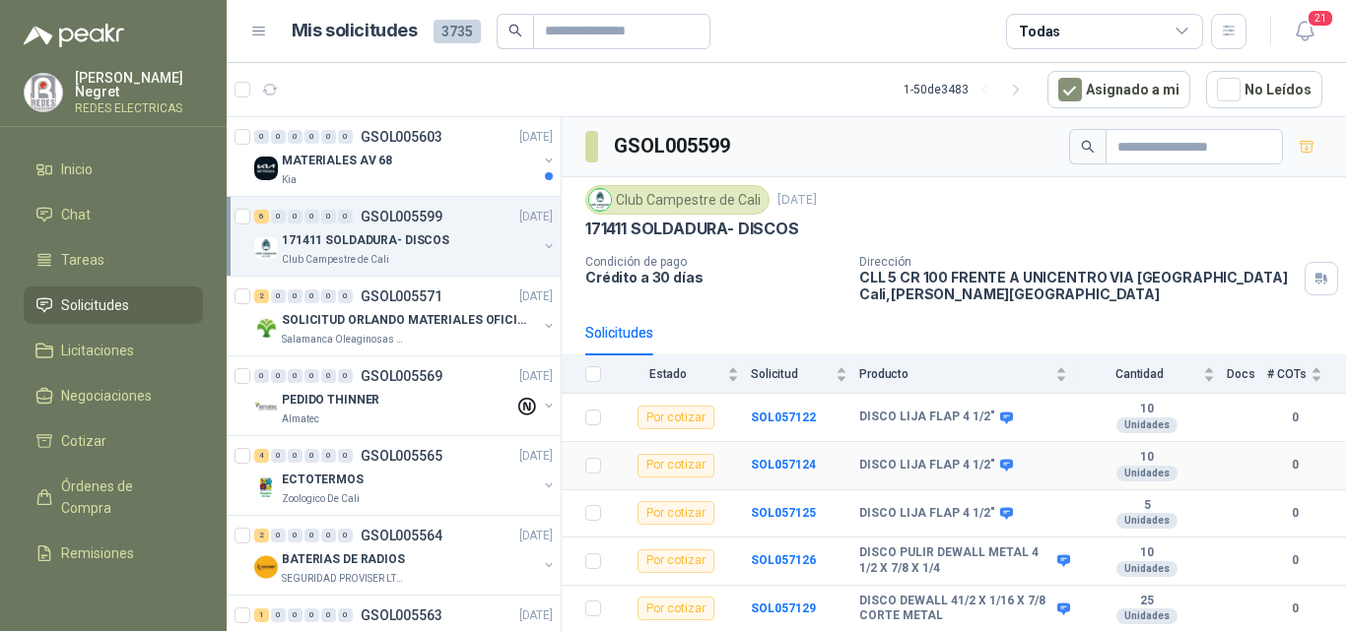
scroll to position [43, 0]
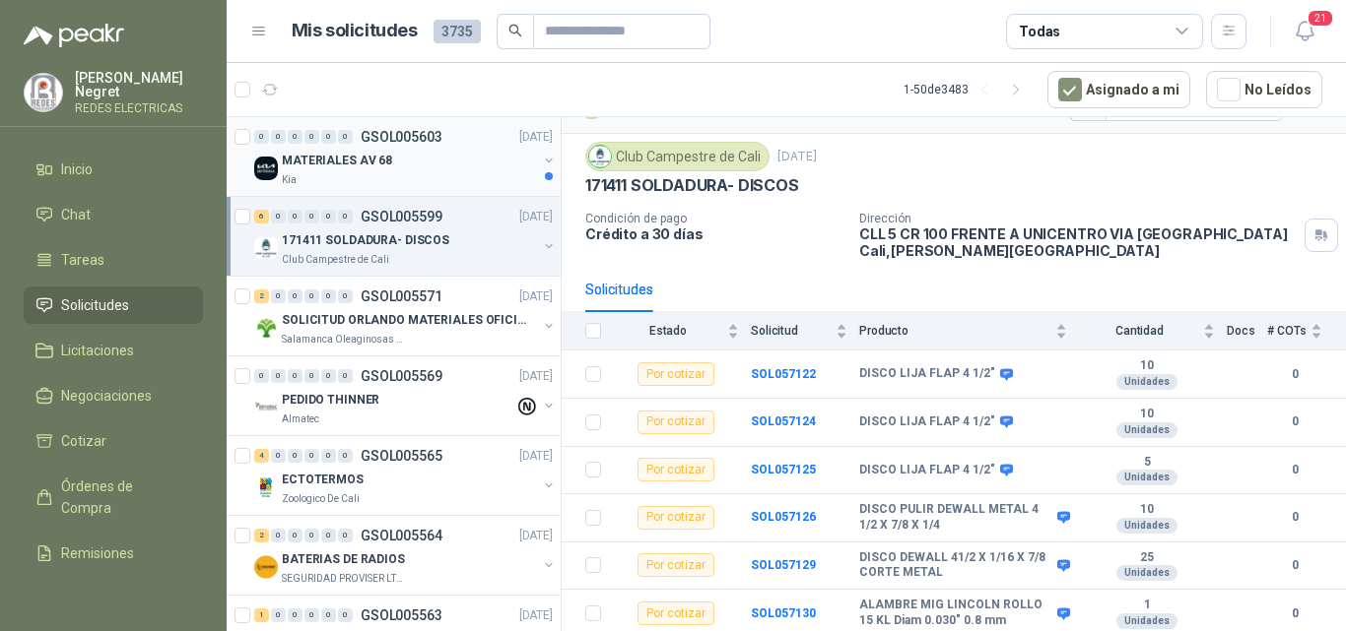
click at [451, 166] on div "MATERIALES AV 68" at bounding box center [409, 161] width 255 height 24
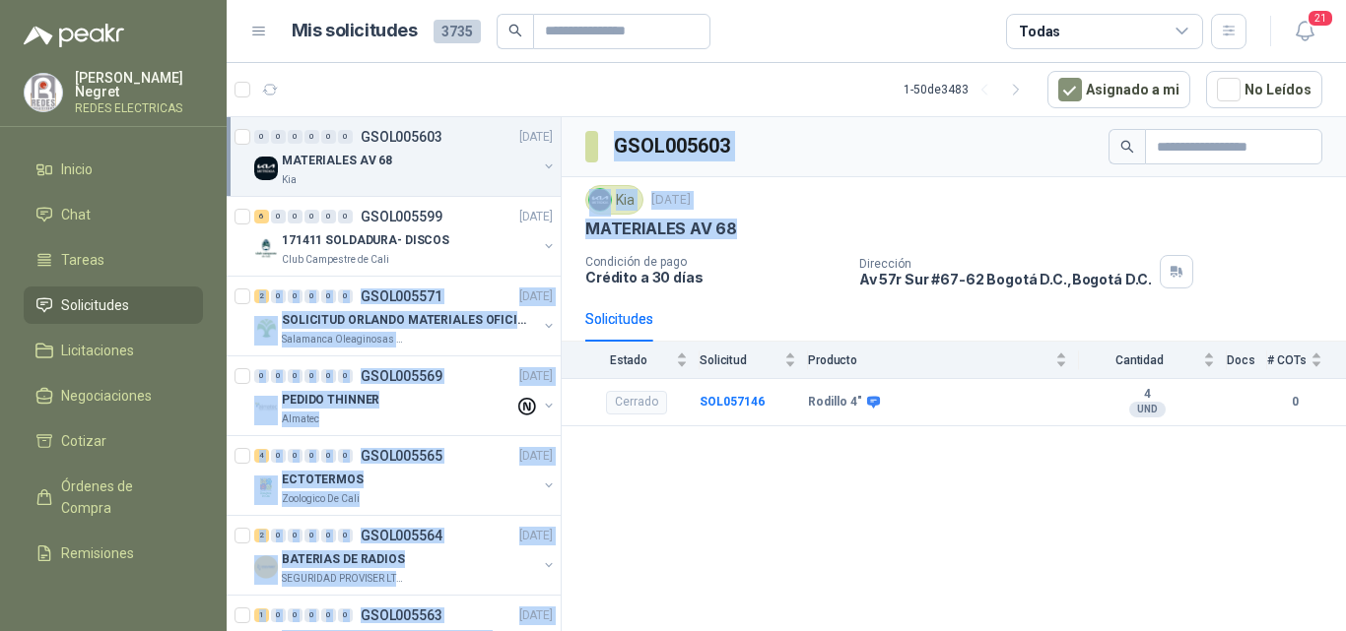
drag, startPoint x: 676, startPoint y: 231, endPoint x: 547, endPoint y: 232, distance: 129.0
click at [547, 232] on div "0 0 0 0 0 0 GSOL005603 [DATE] MATERIALES AV 68 Kia 6 0 0 0 0 0 GSOL005599 [DATE…" at bounding box center [786, 377] width 1119 height 522
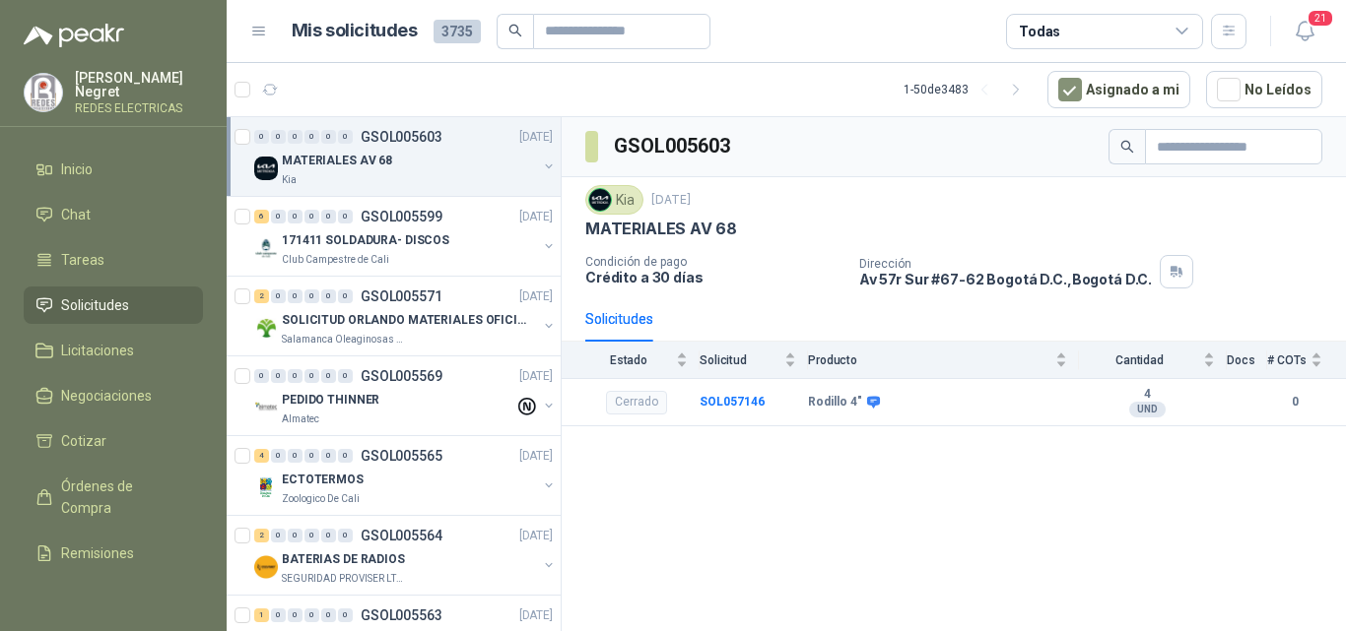
click at [846, 249] on div "Kia [DATE] MATERIALES AV 68 Condición de pago Crédito a 30 días Dirección [STRE…" at bounding box center [953, 236] width 737 height 103
click at [1097, 93] on button "Asignado a mi" at bounding box center [1118, 89] width 143 height 37
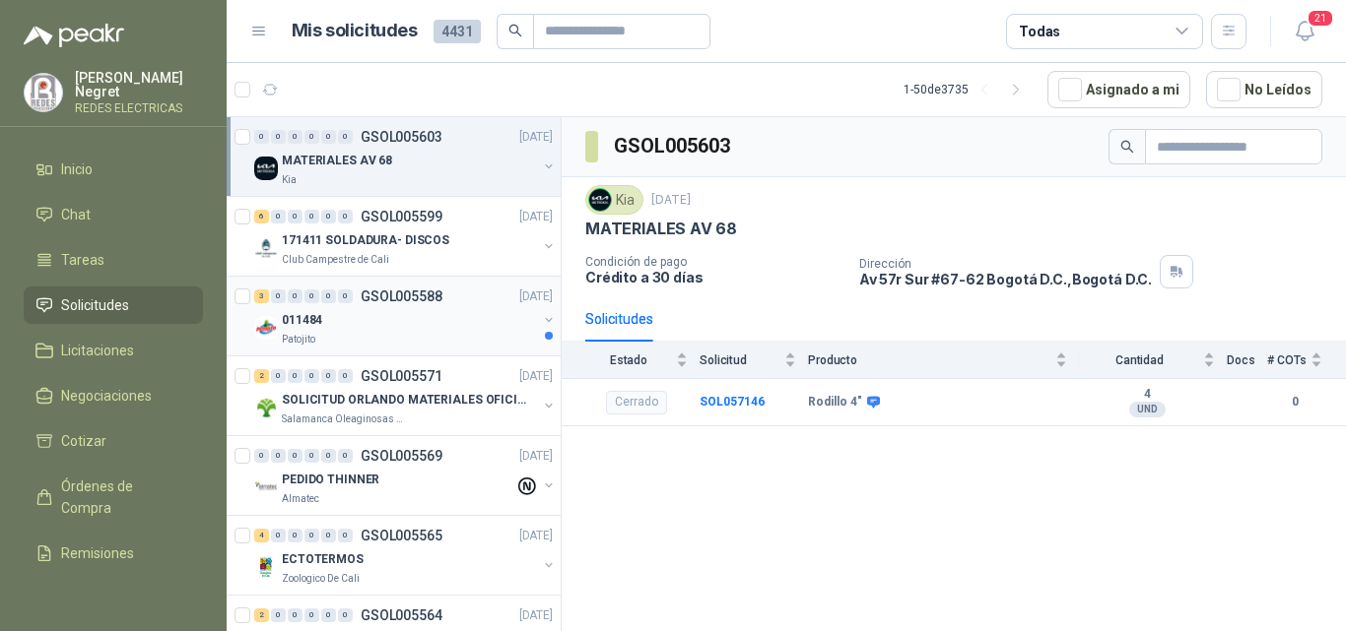
click at [408, 320] on div "011484" at bounding box center [409, 320] width 255 height 24
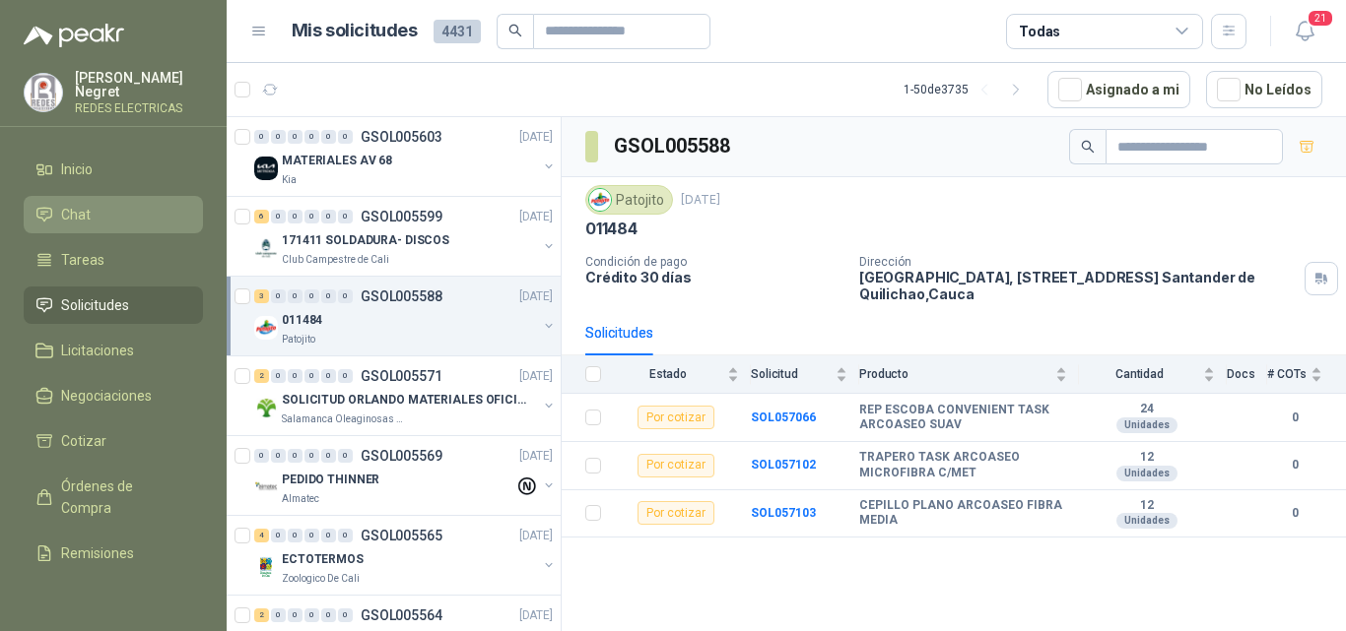
click at [85, 213] on span "Chat" at bounding box center [76, 215] width 30 height 22
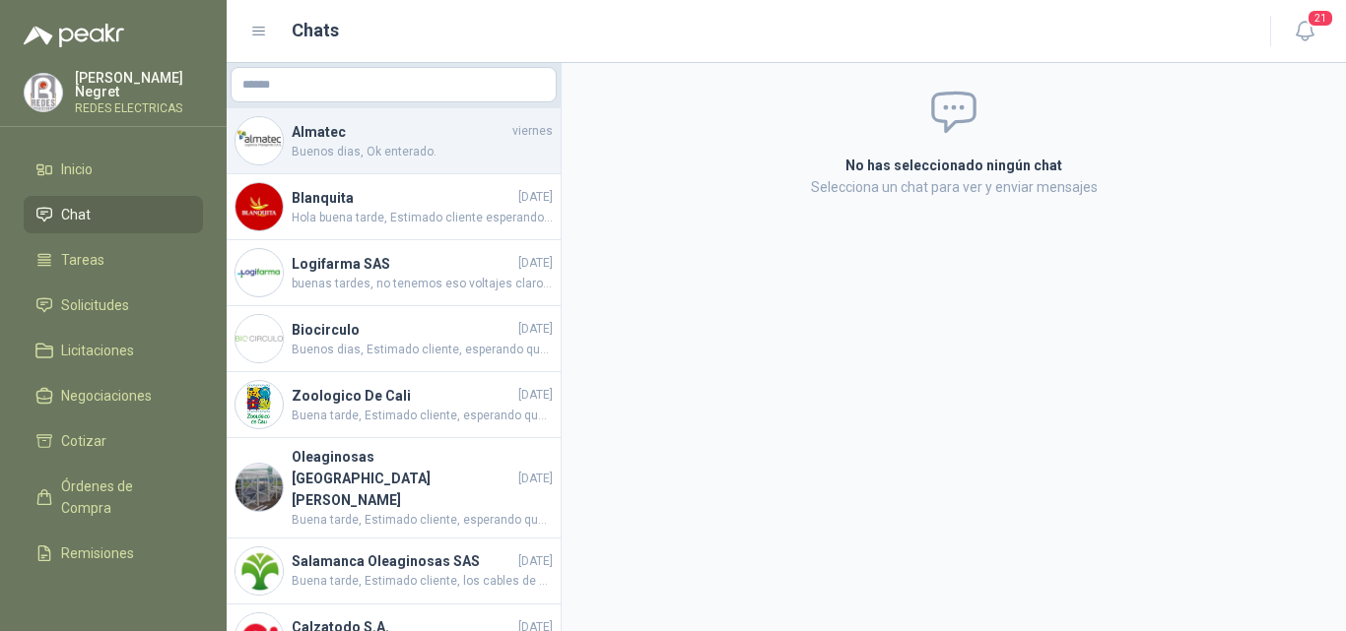
click at [357, 154] on span "Buenos dias, Ok enterado." at bounding box center [422, 152] width 261 height 19
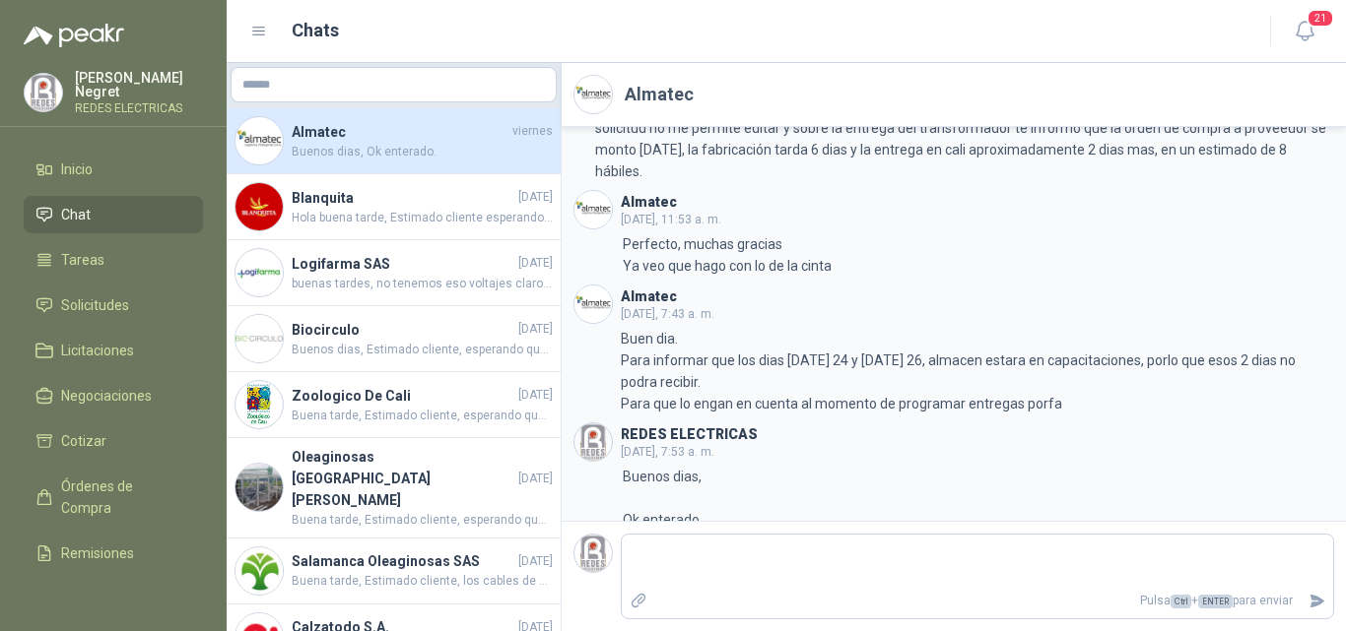
scroll to position [1031, 0]
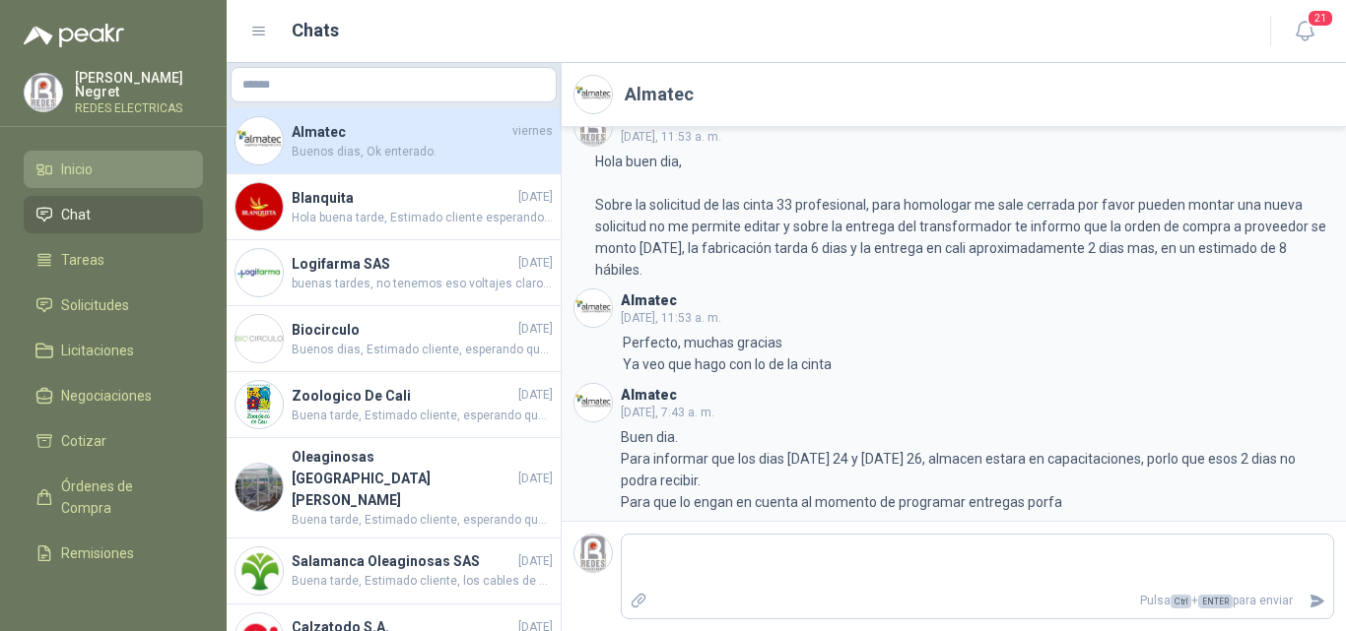
click at [132, 170] on li "Inicio" at bounding box center [113, 170] width 156 height 22
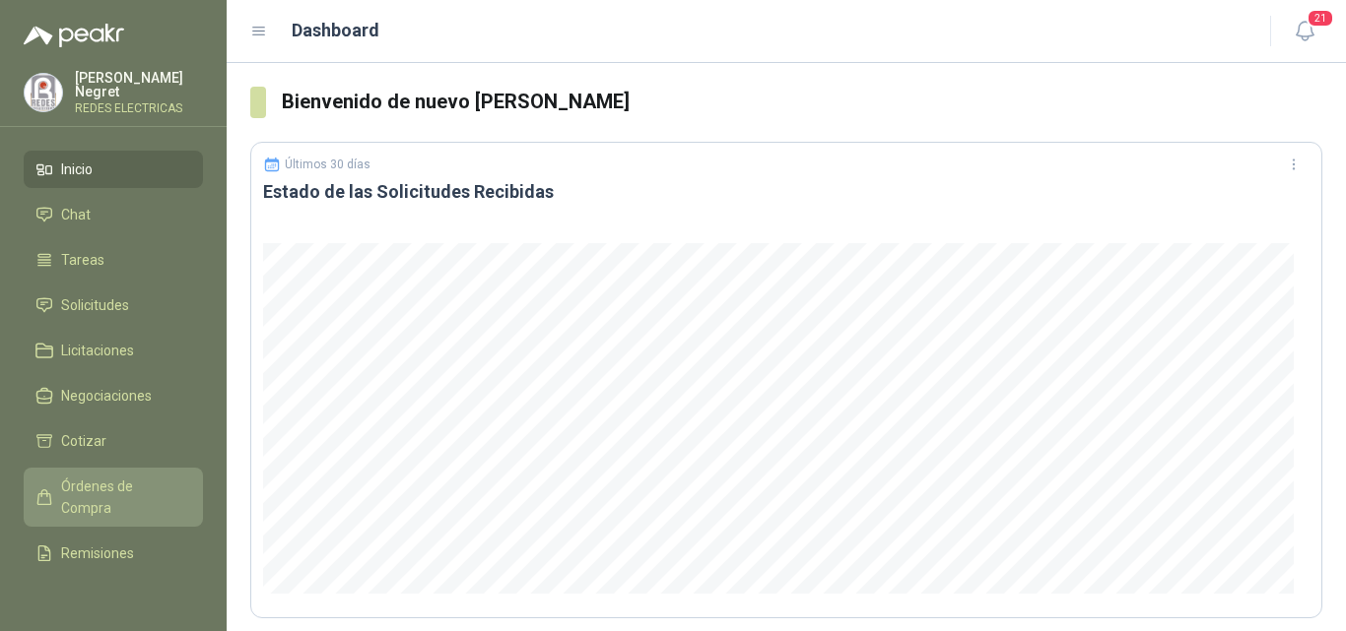
click at [115, 499] on span "Órdenes de Compra" at bounding box center [122, 497] width 123 height 43
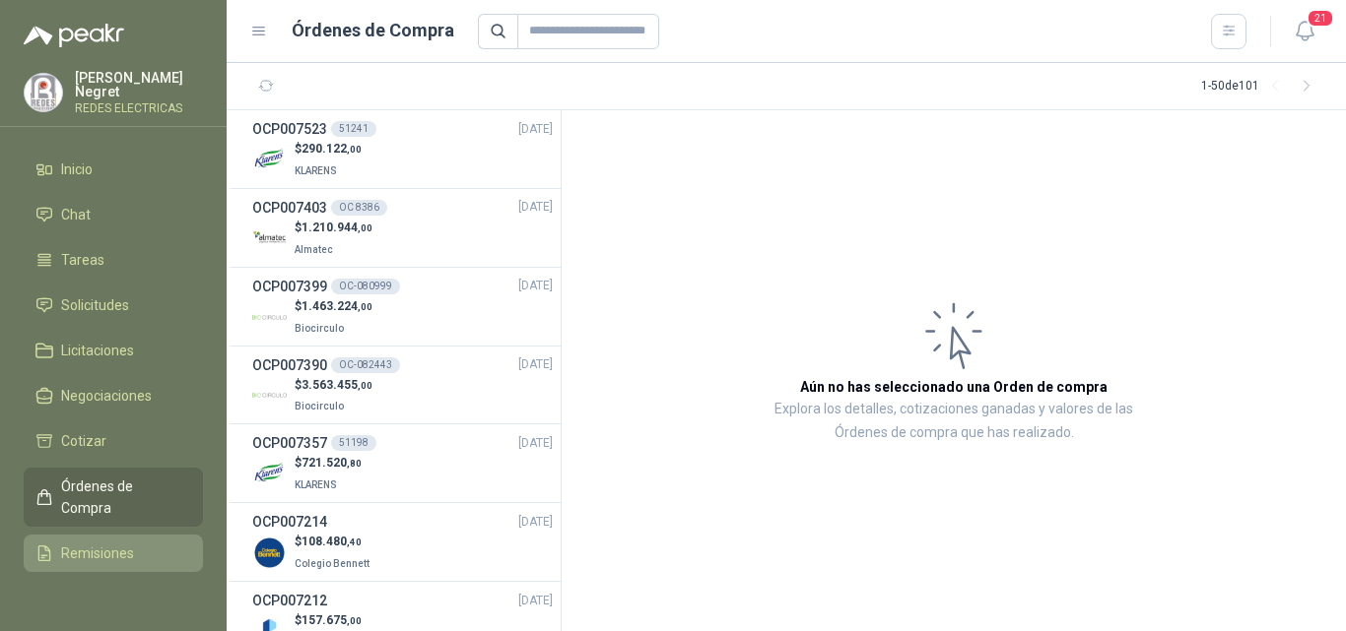
click at [104, 543] on span "Remisiones" at bounding box center [97, 554] width 73 height 22
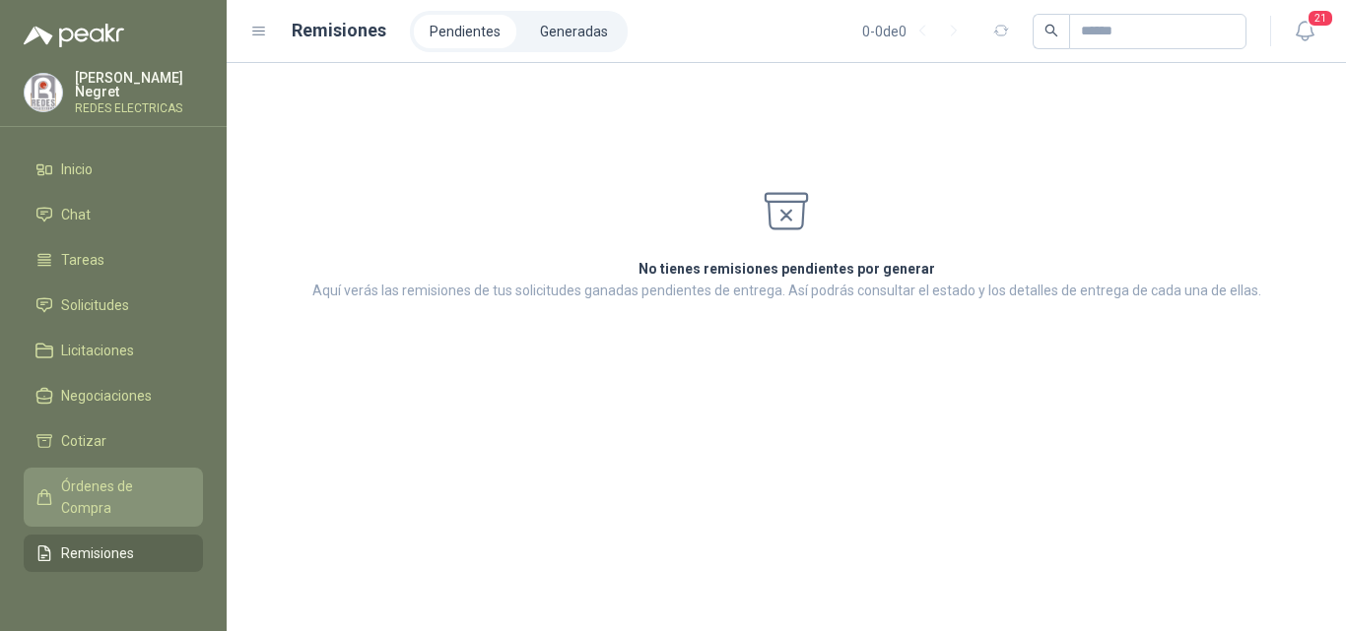
click at [108, 492] on span "Órdenes de Compra" at bounding box center [122, 497] width 123 height 43
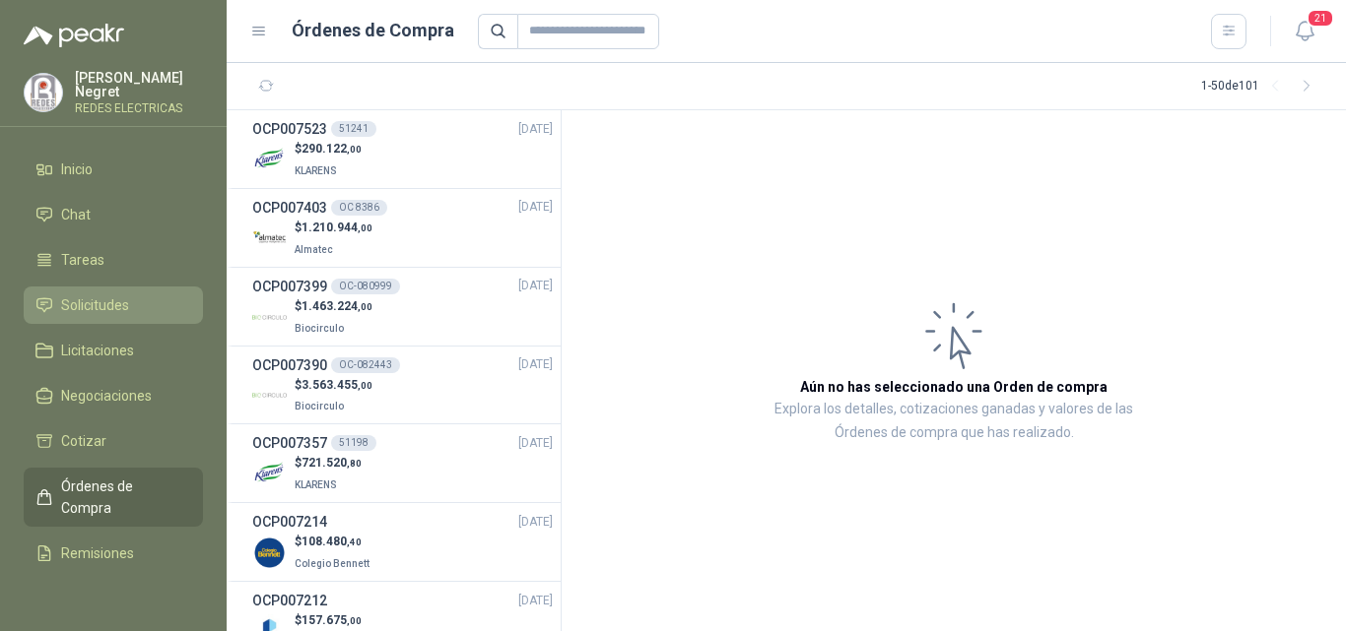
click at [111, 301] on span "Solicitudes" at bounding box center [95, 306] width 68 height 22
